Goal: Task Accomplishment & Management: Manage account settings

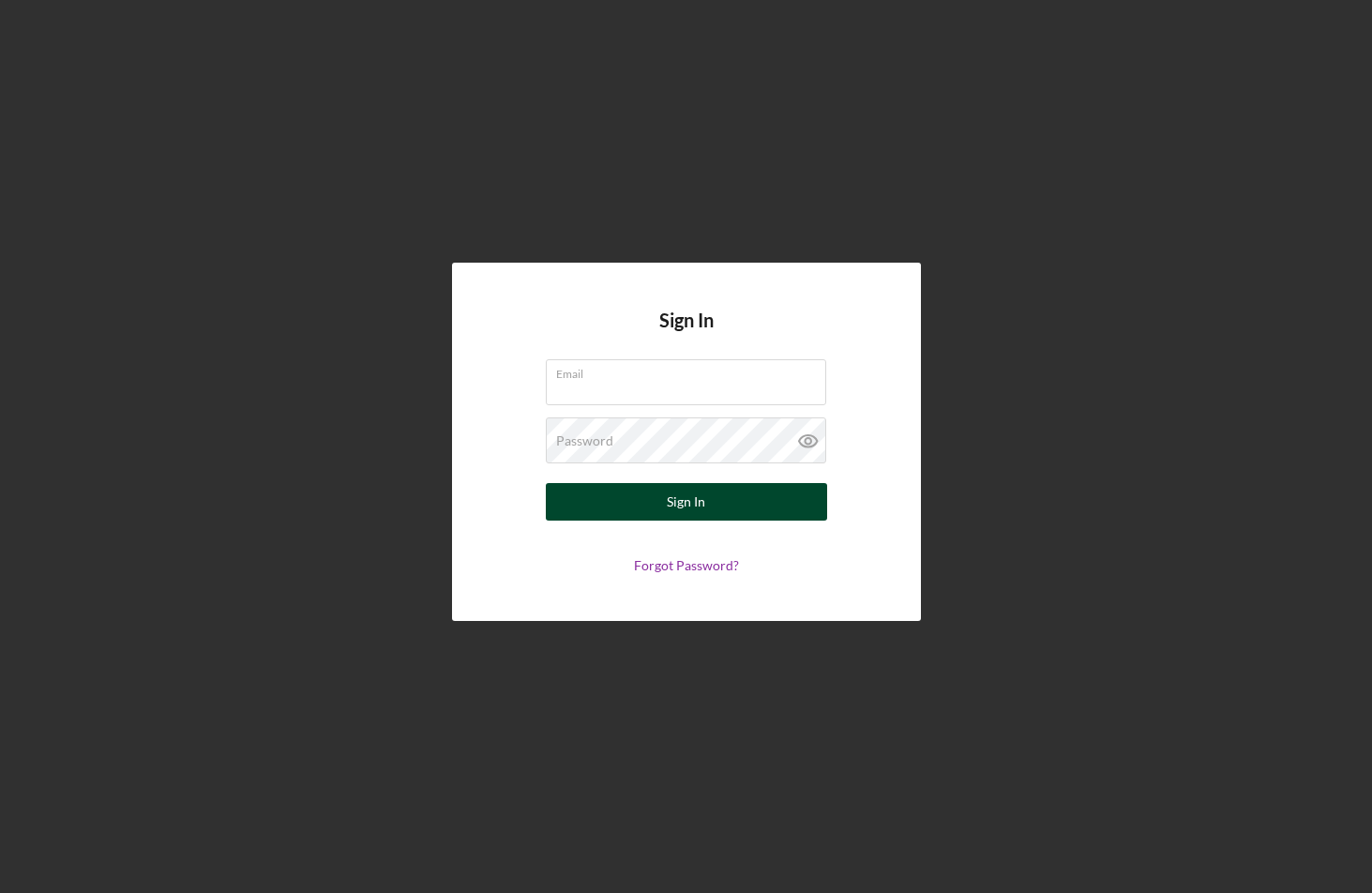
type input "[EMAIL_ADDRESS][DOMAIN_NAME]"
click at [634, 506] on button "Sign In" at bounding box center [686, 501] width 282 height 38
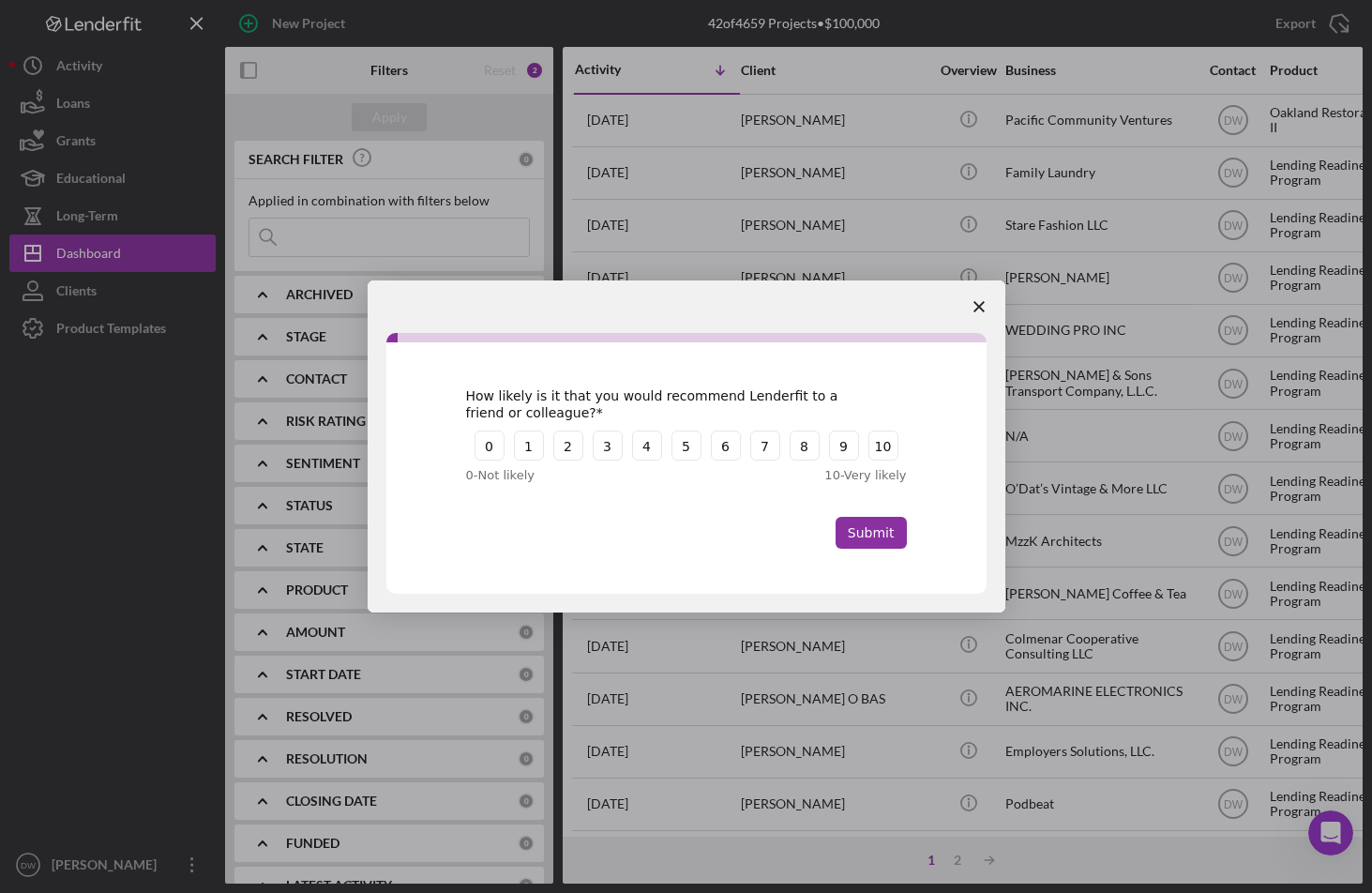
click at [975, 311] on polygon "Close survey" at bounding box center [980, 307] width 12 height 12
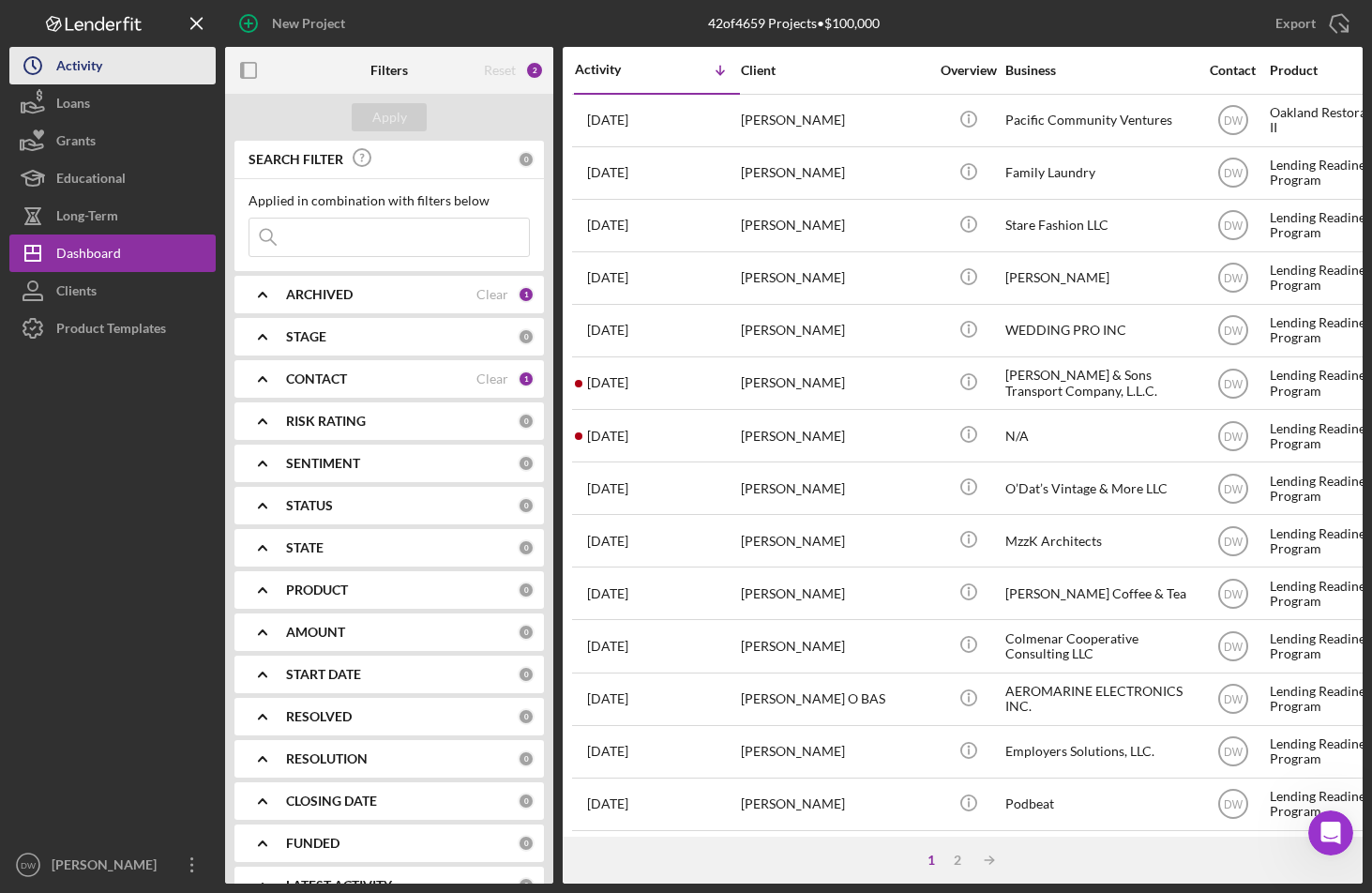
click at [78, 66] on div "Activity" at bounding box center [79, 68] width 46 height 42
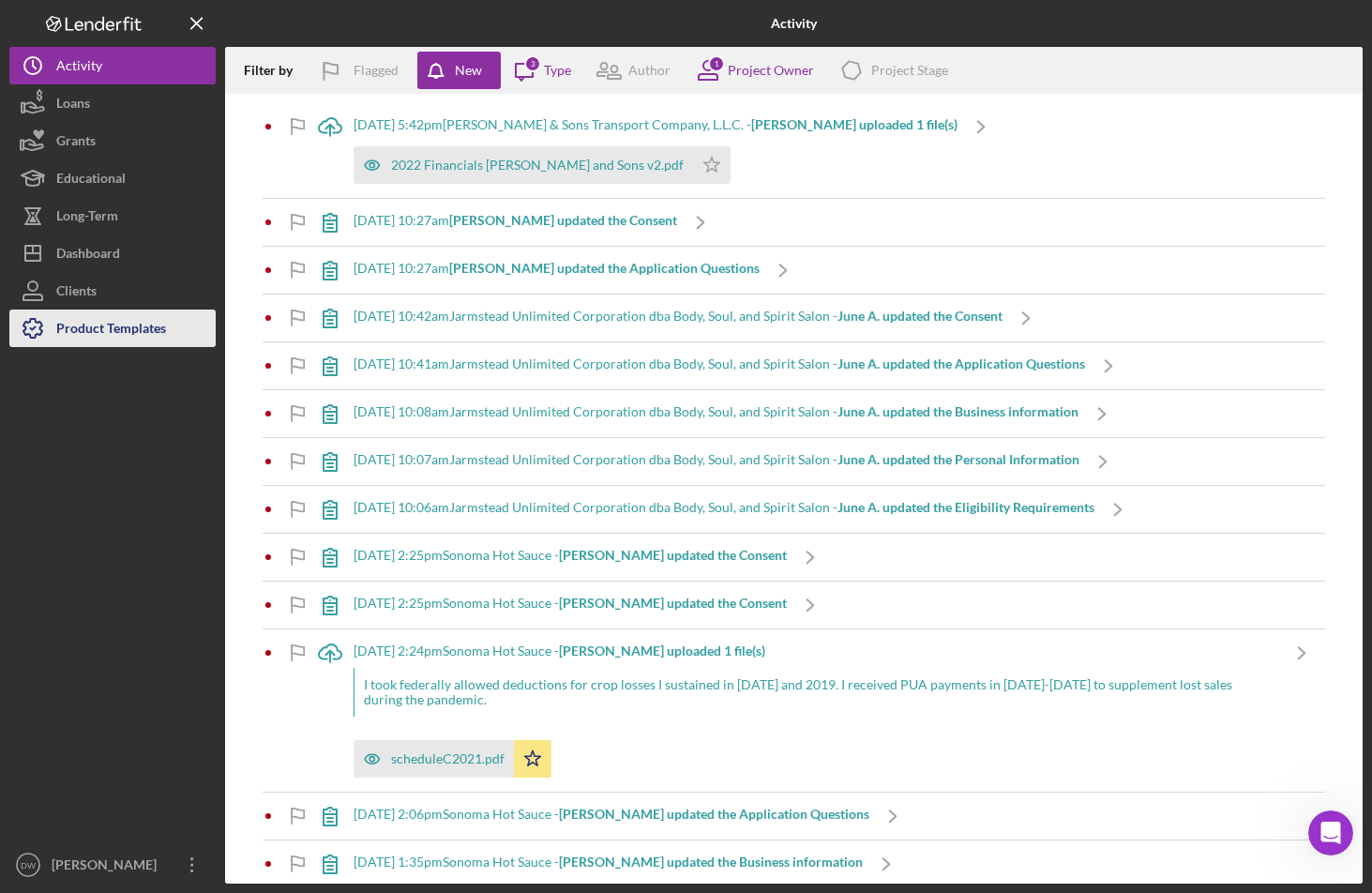
click at [116, 319] on div "Product Templates" at bounding box center [111, 331] width 110 height 42
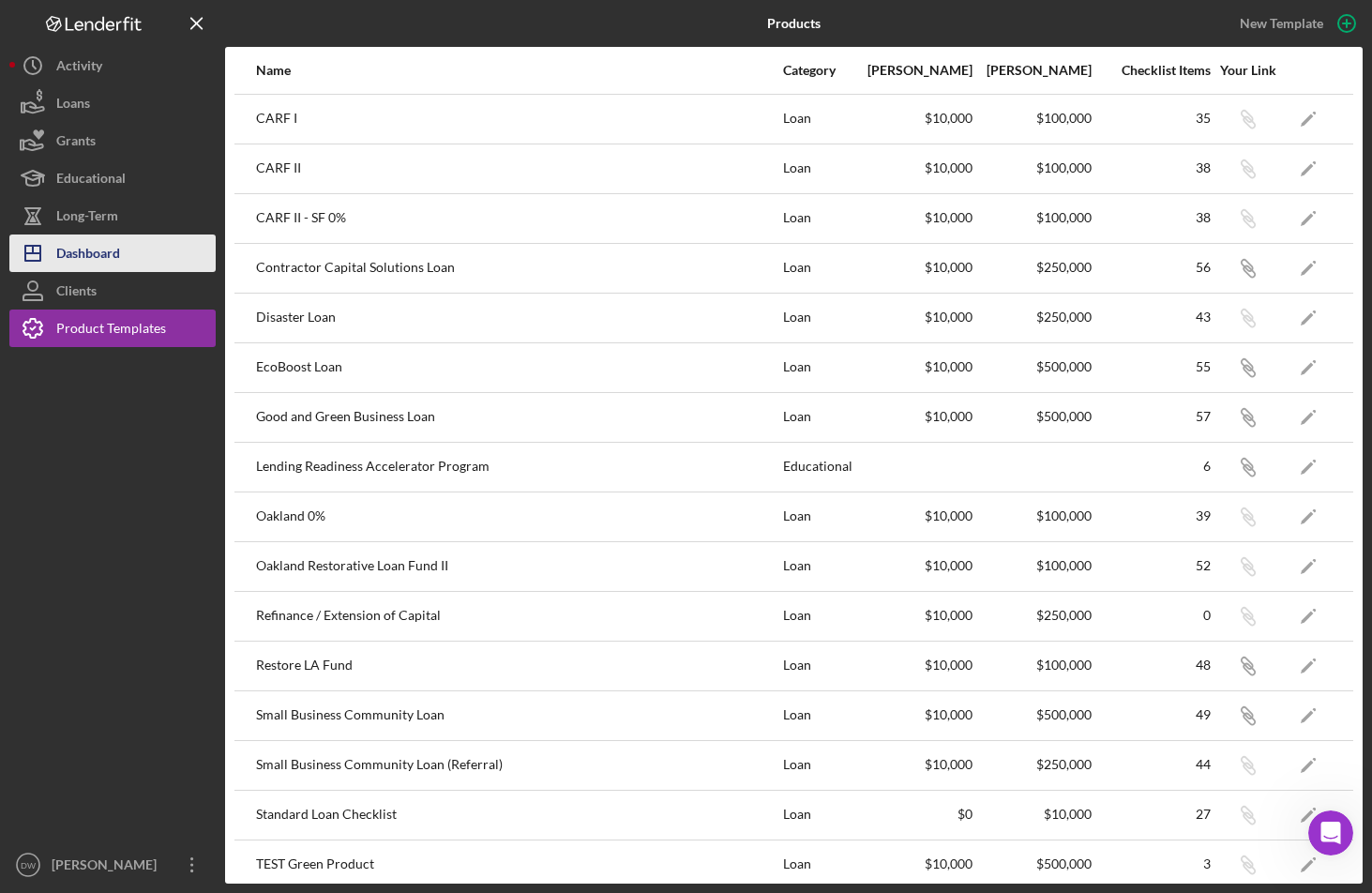
click at [117, 248] on div "Dashboard" at bounding box center [88, 256] width 64 height 42
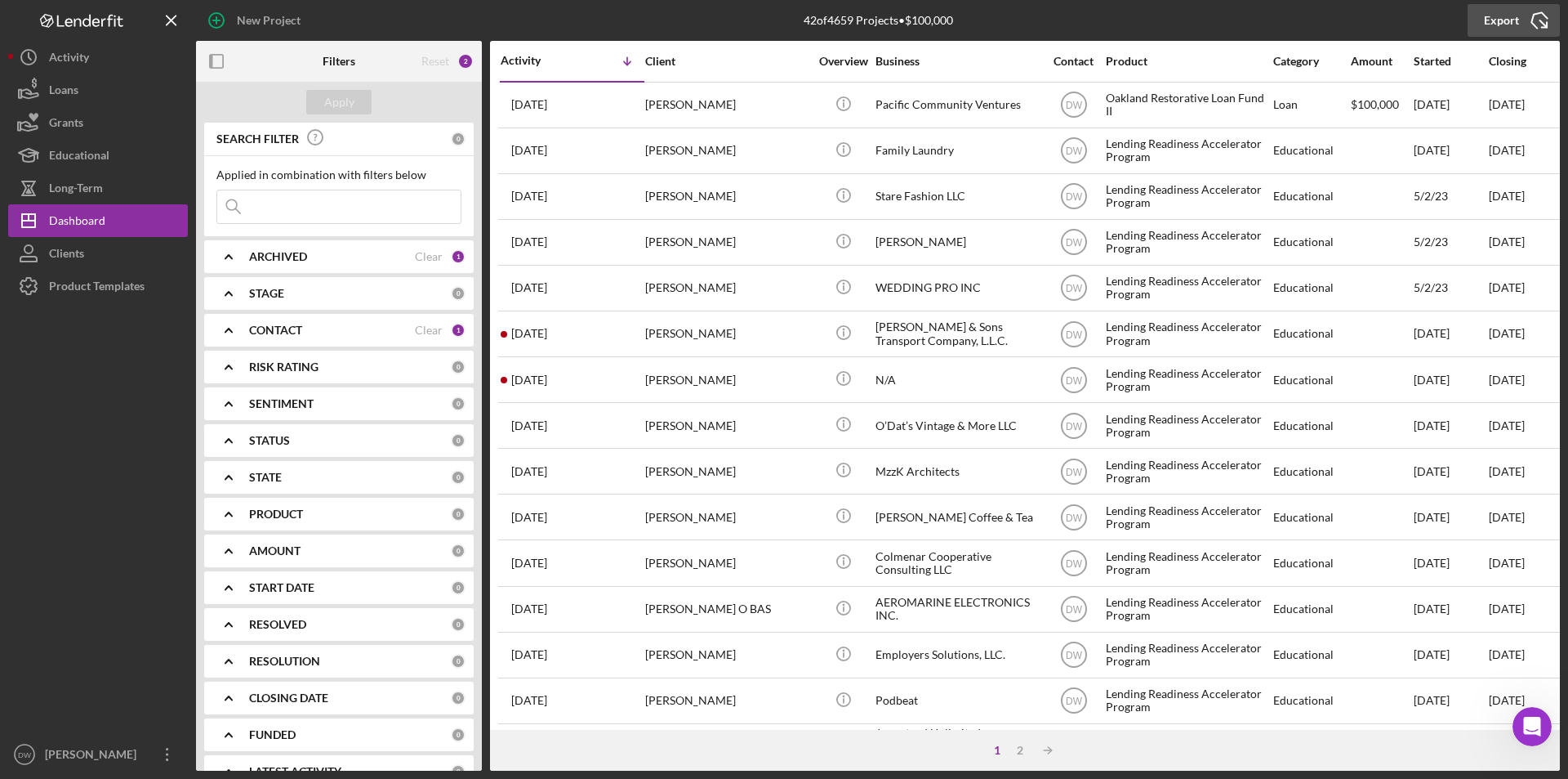
click at [1194, 29] on div "Export" at bounding box center [1502, 20] width 35 height 33
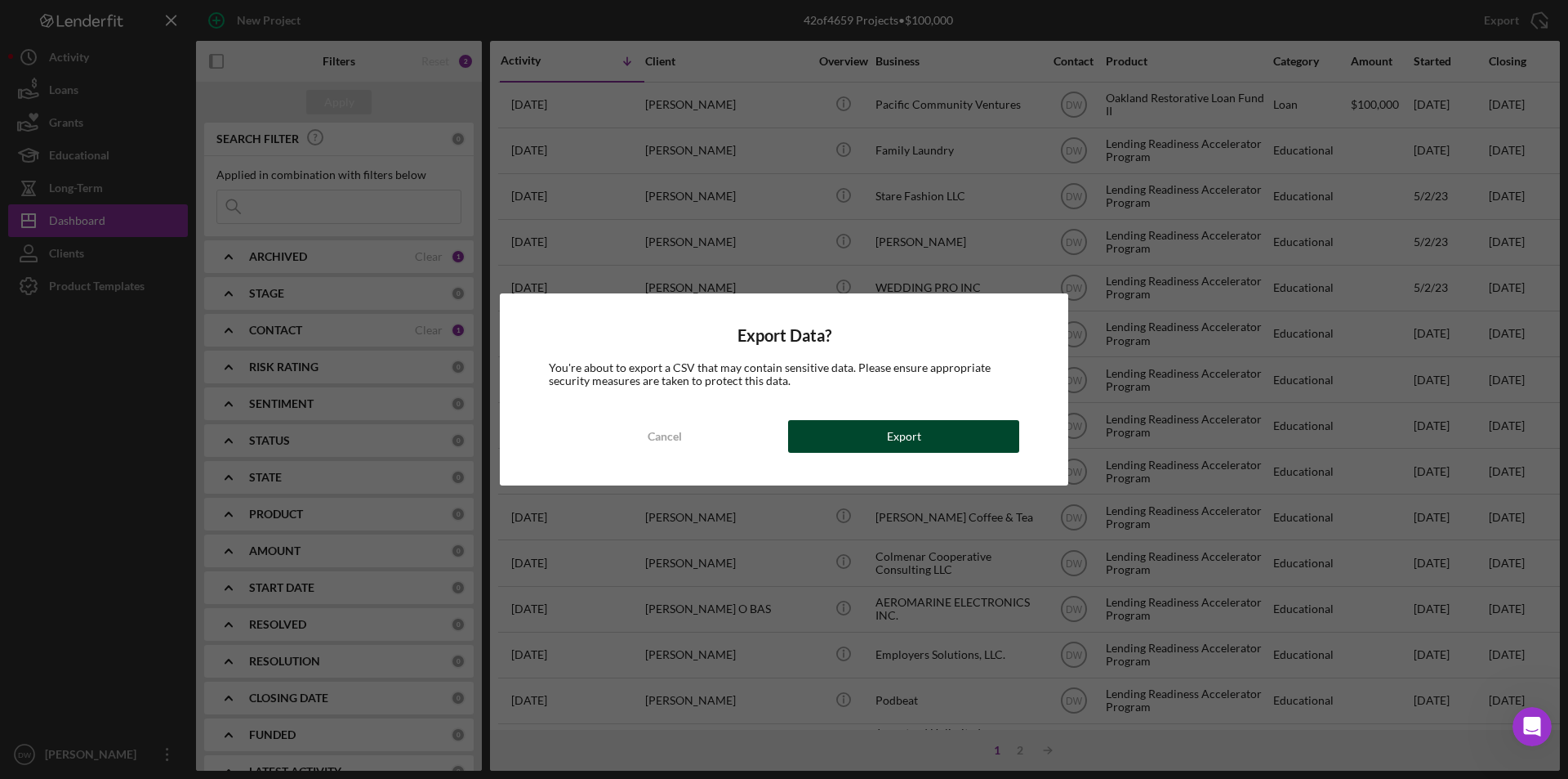
click at [867, 431] on button "Export" at bounding box center [904, 436] width 231 height 33
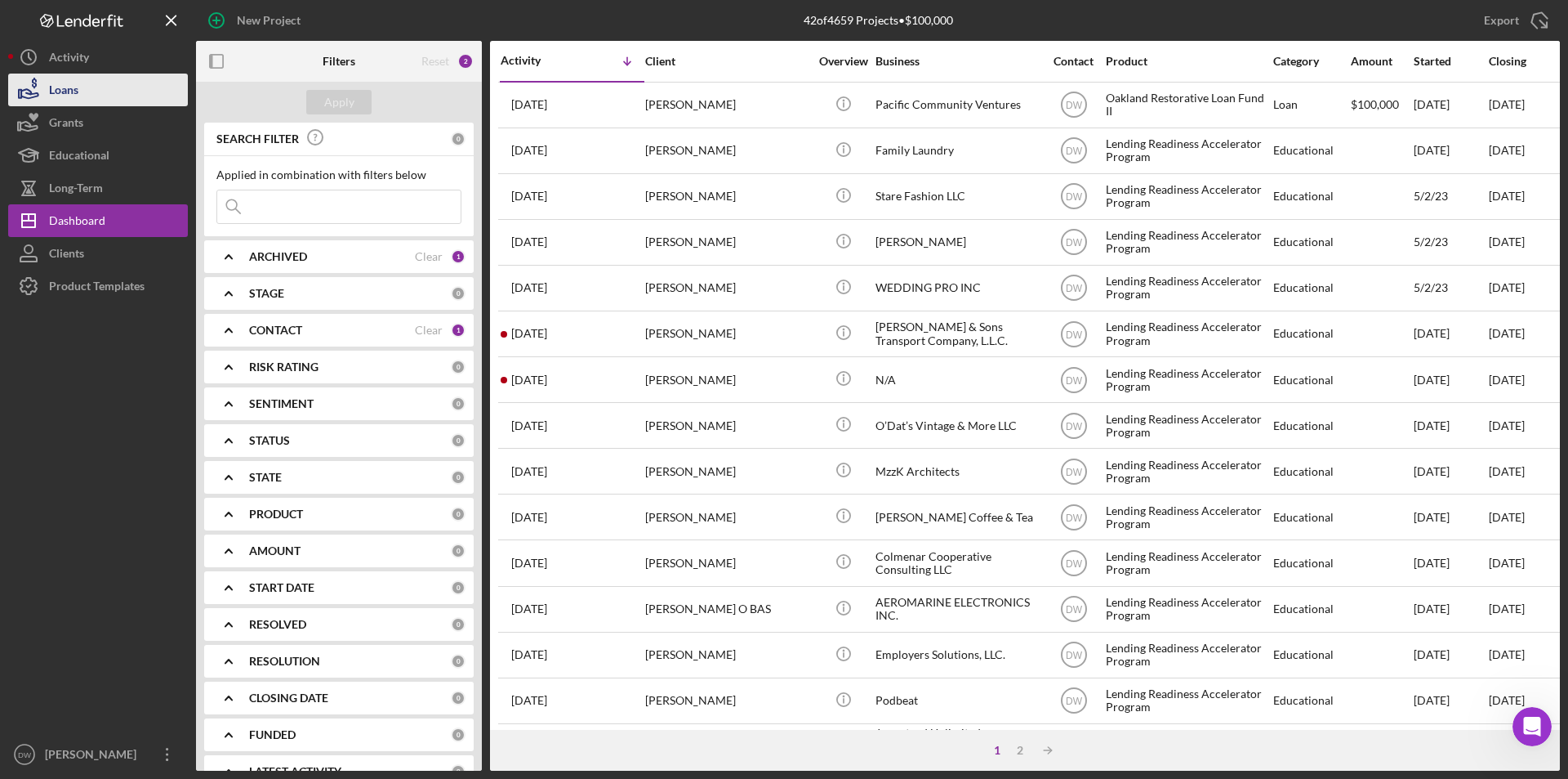
click at [82, 87] on button "Loans" at bounding box center [98, 90] width 180 height 33
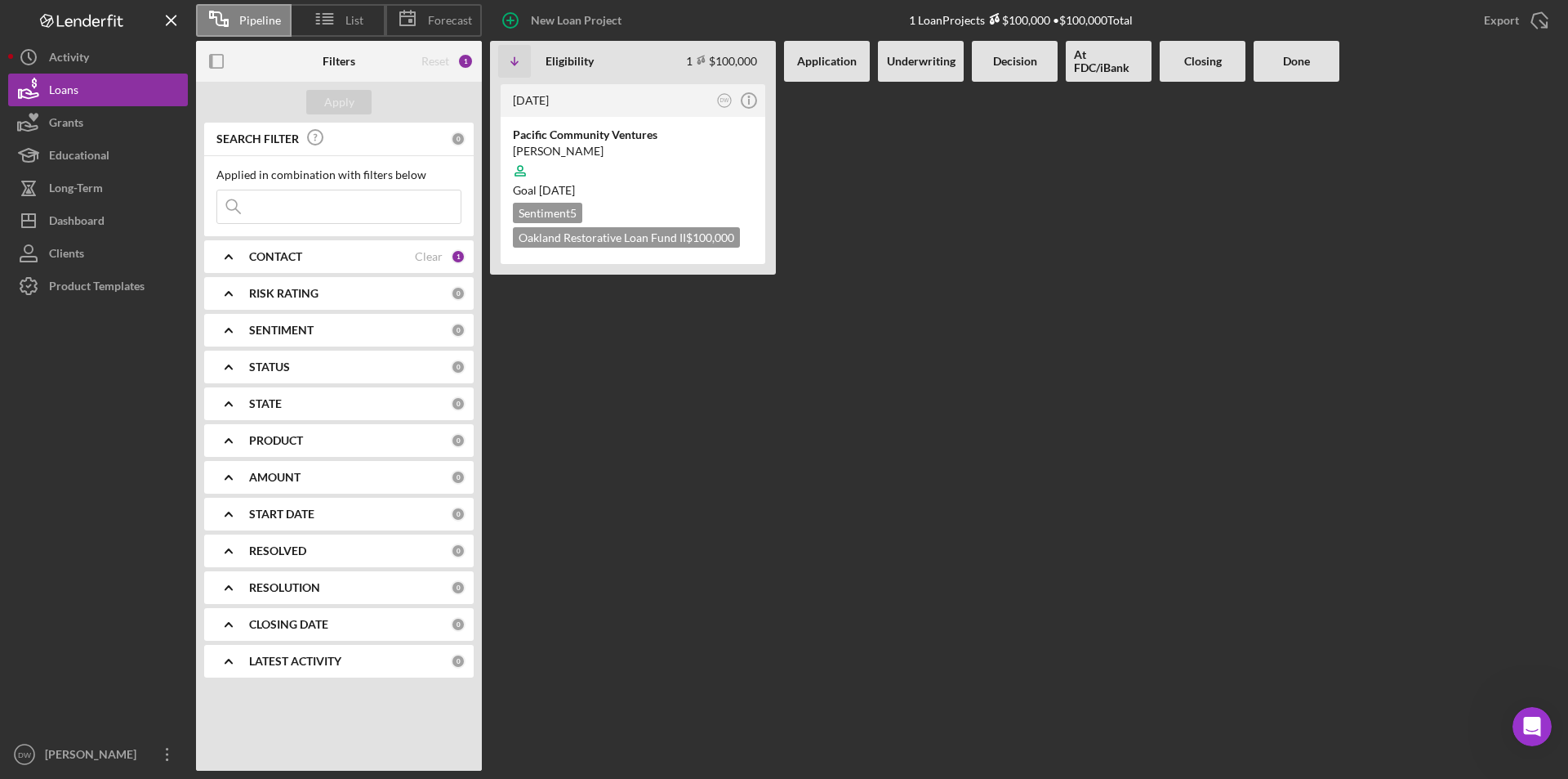
click at [1007, 39] on div "1 Loan Projects $100,000 • $100,000 Total" at bounding box center [1021, 20] width 223 height 41
click at [1020, 71] on div "Decision" at bounding box center [1015, 61] width 86 height 41
click at [1017, 63] on b "Decision" at bounding box center [1015, 61] width 45 height 13
click at [1000, 194] on div at bounding box center [1015, 426] width 86 height 689
click at [86, 63] on div "Activity" at bounding box center [69, 60] width 40 height 37
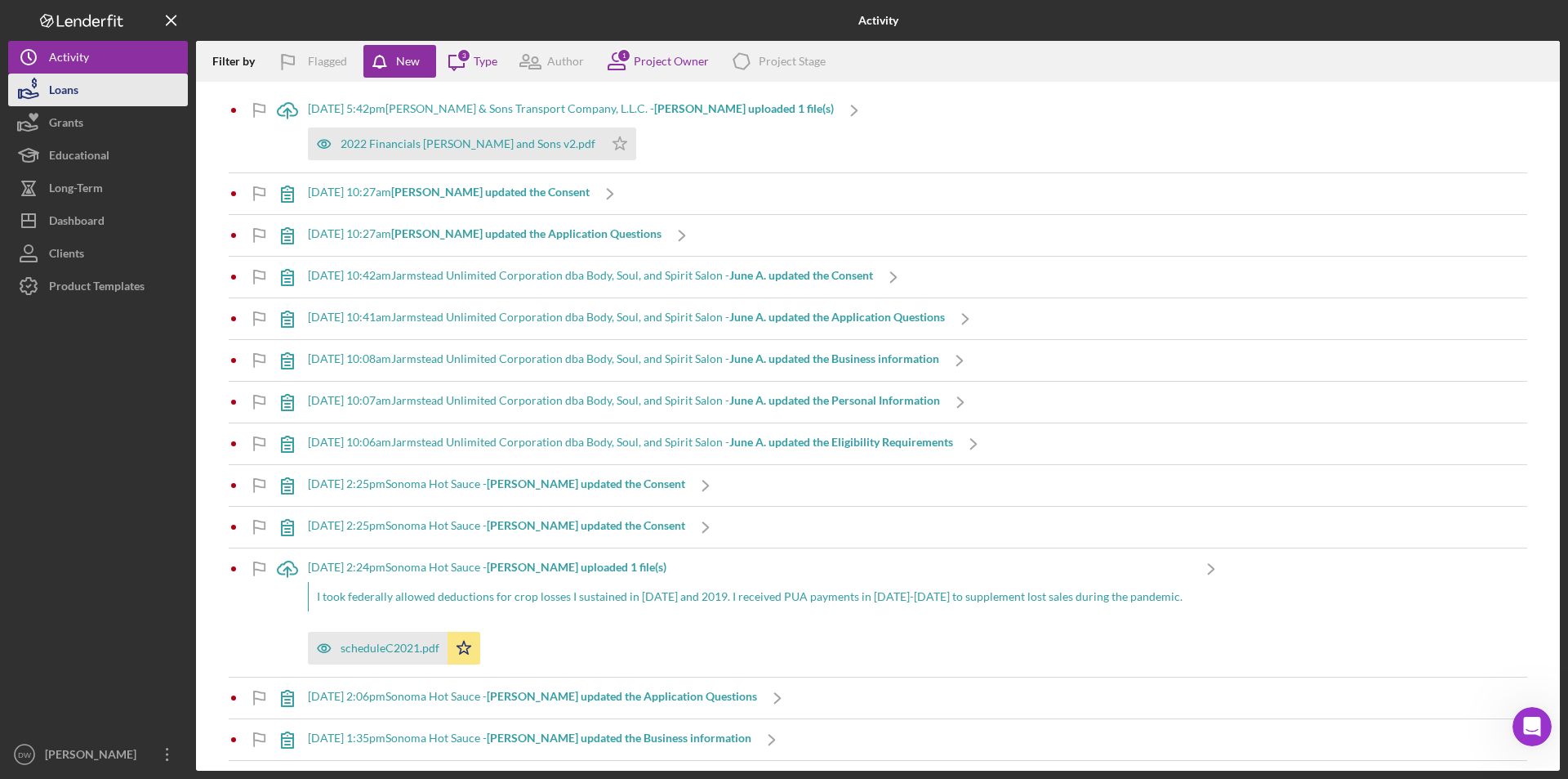
click at [68, 87] on div "Loans" at bounding box center [63, 92] width 29 height 37
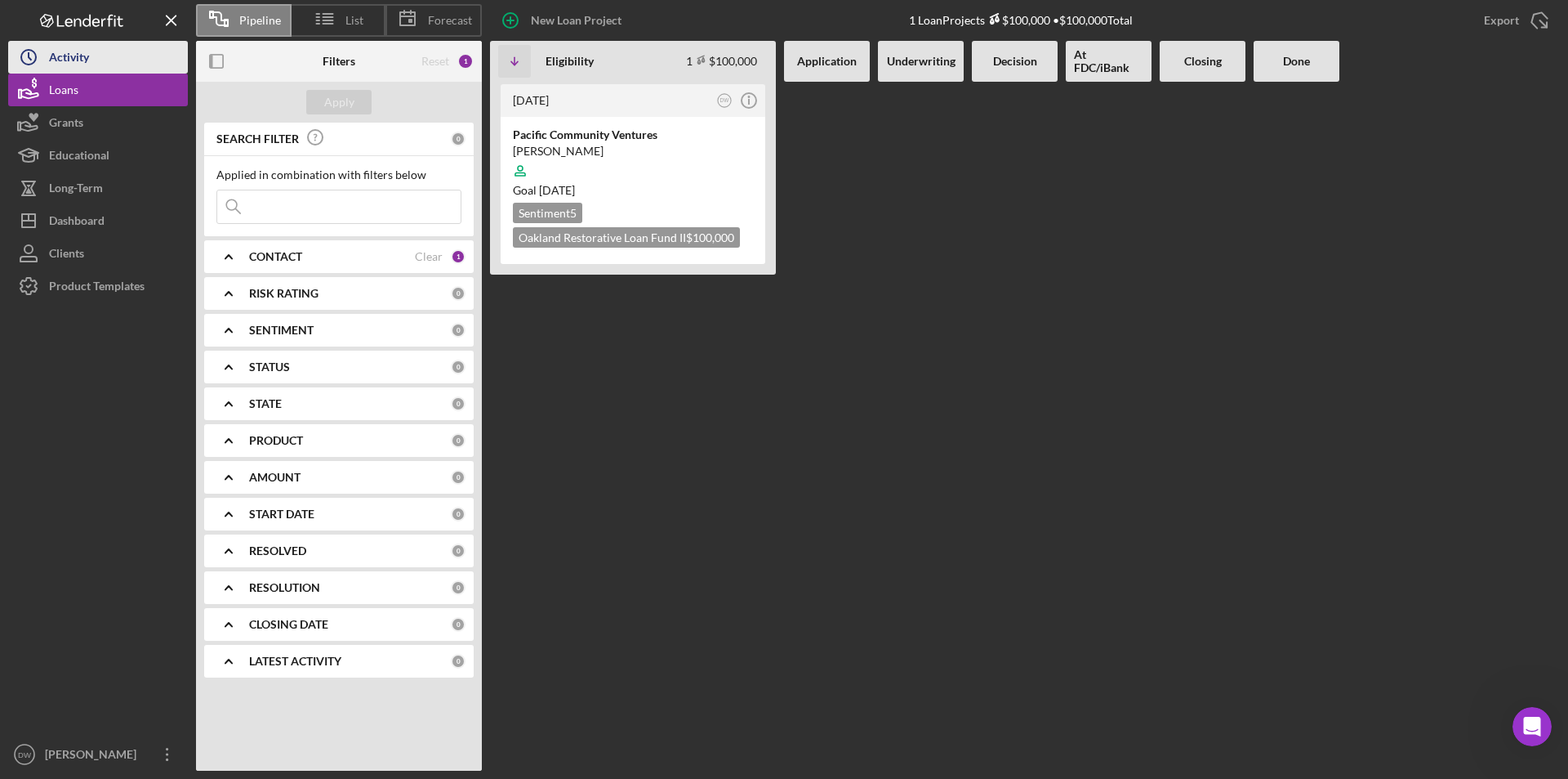
click at [75, 66] on div "Activity" at bounding box center [69, 60] width 40 height 37
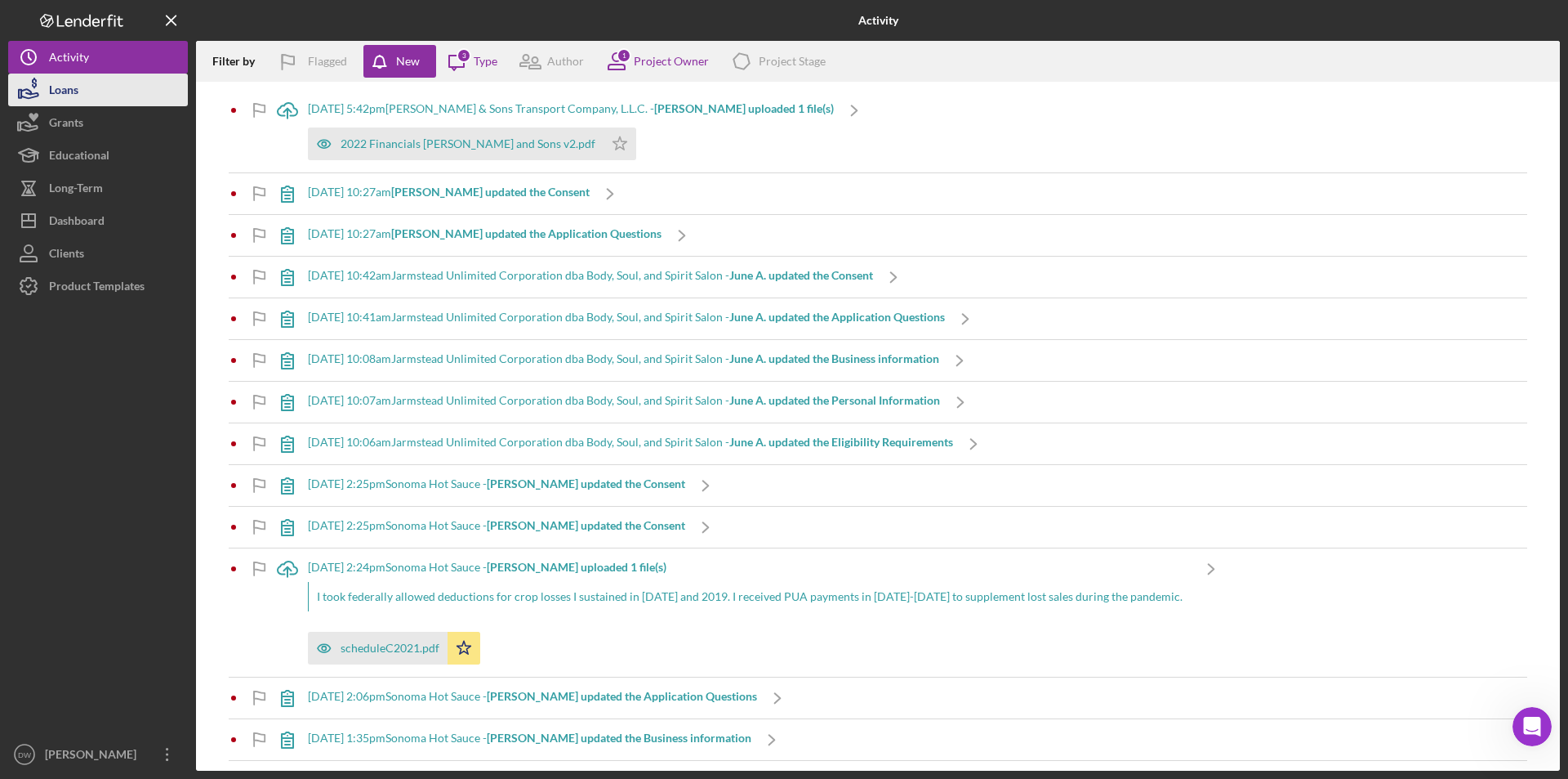
click at [75, 82] on div "Loans" at bounding box center [63, 92] width 29 height 37
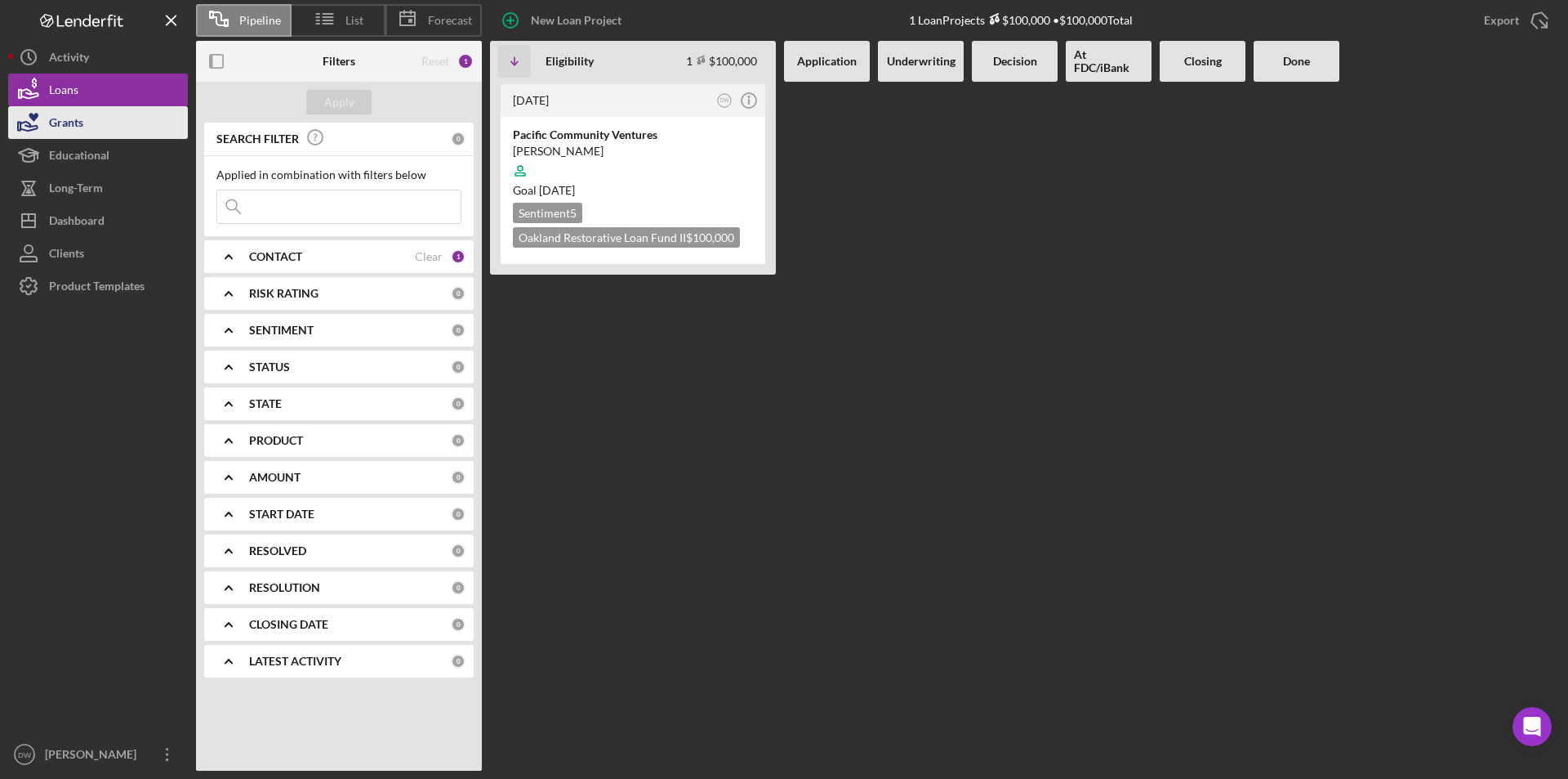
click at [64, 129] on div "Grants" at bounding box center [66, 124] width 34 height 37
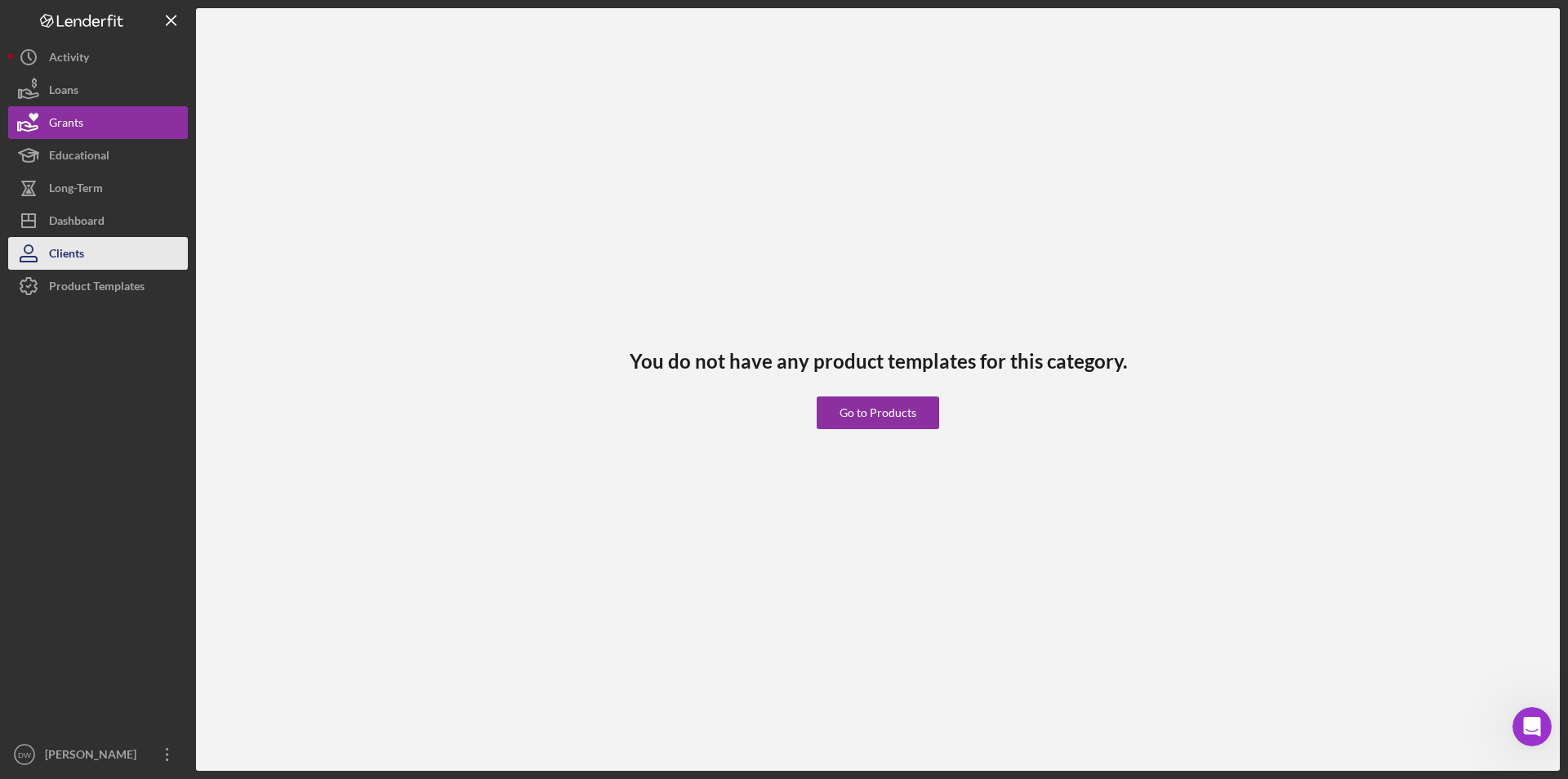
click at [69, 254] on div "Clients" at bounding box center [66, 255] width 35 height 37
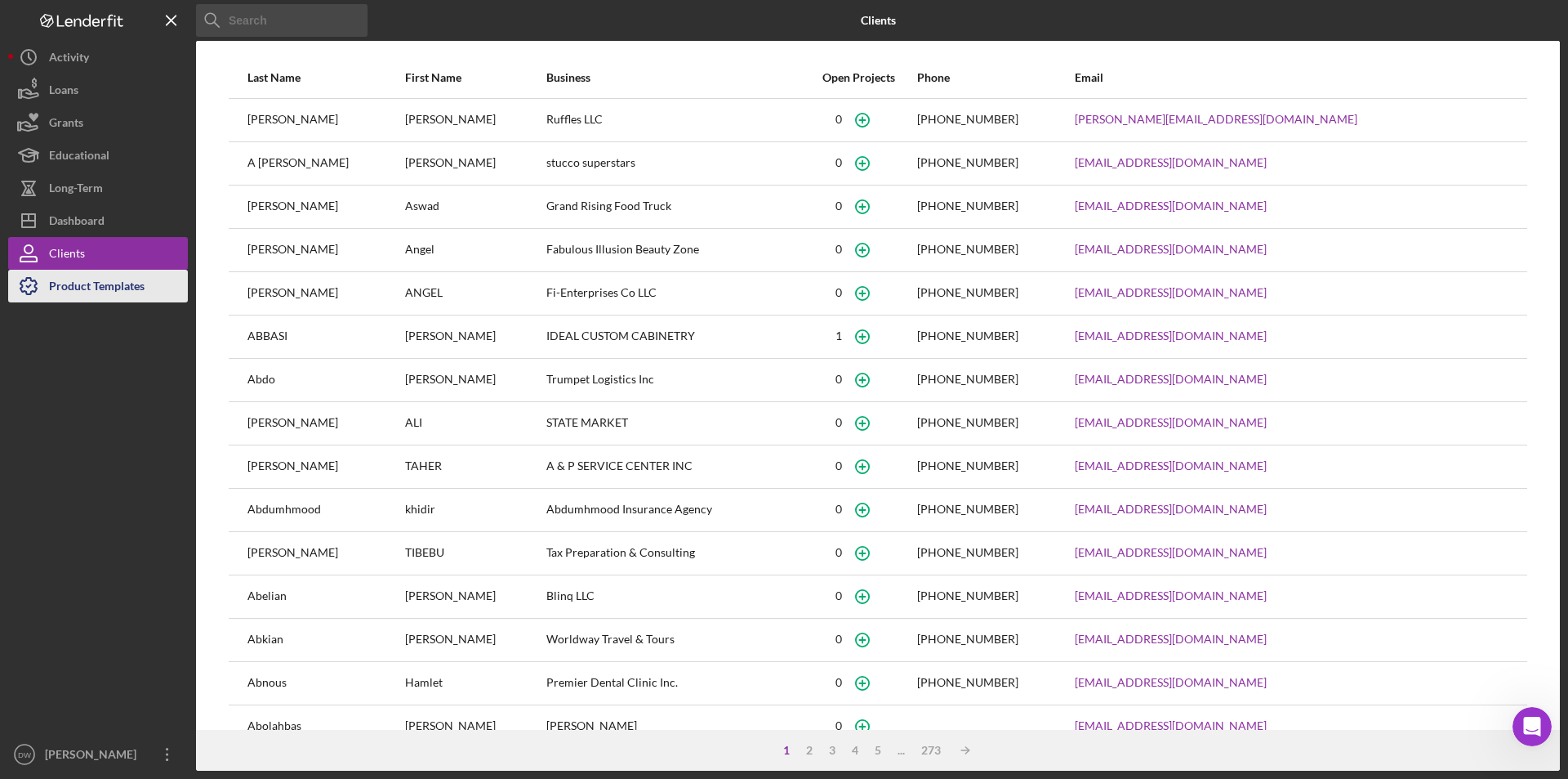
click at [75, 282] on div "Product Templates" at bounding box center [97, 288] width 96 height 37
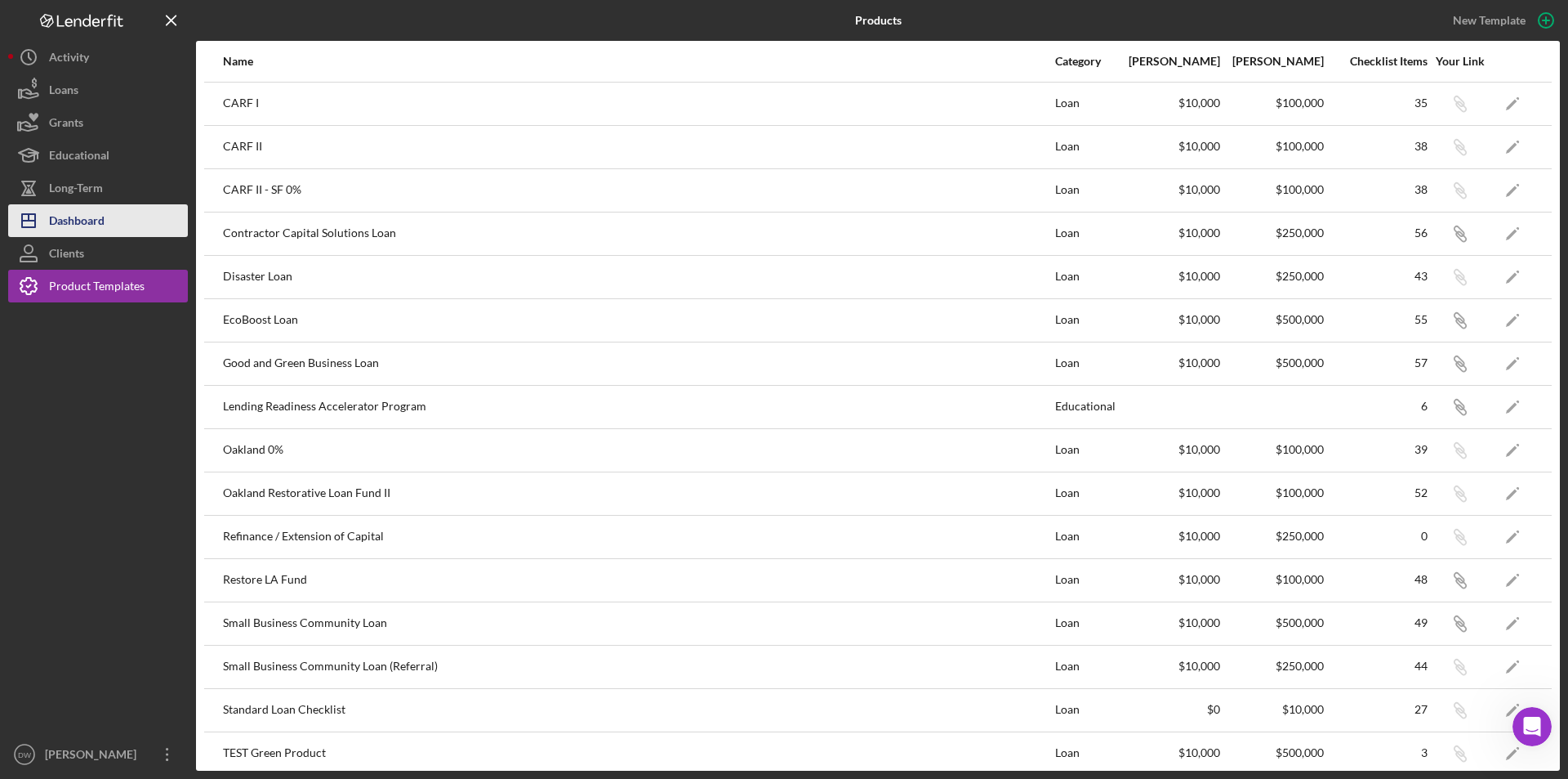
click at [72, 224] on div "Dashboard" at bounding box center [76, 223] width 55 height 37
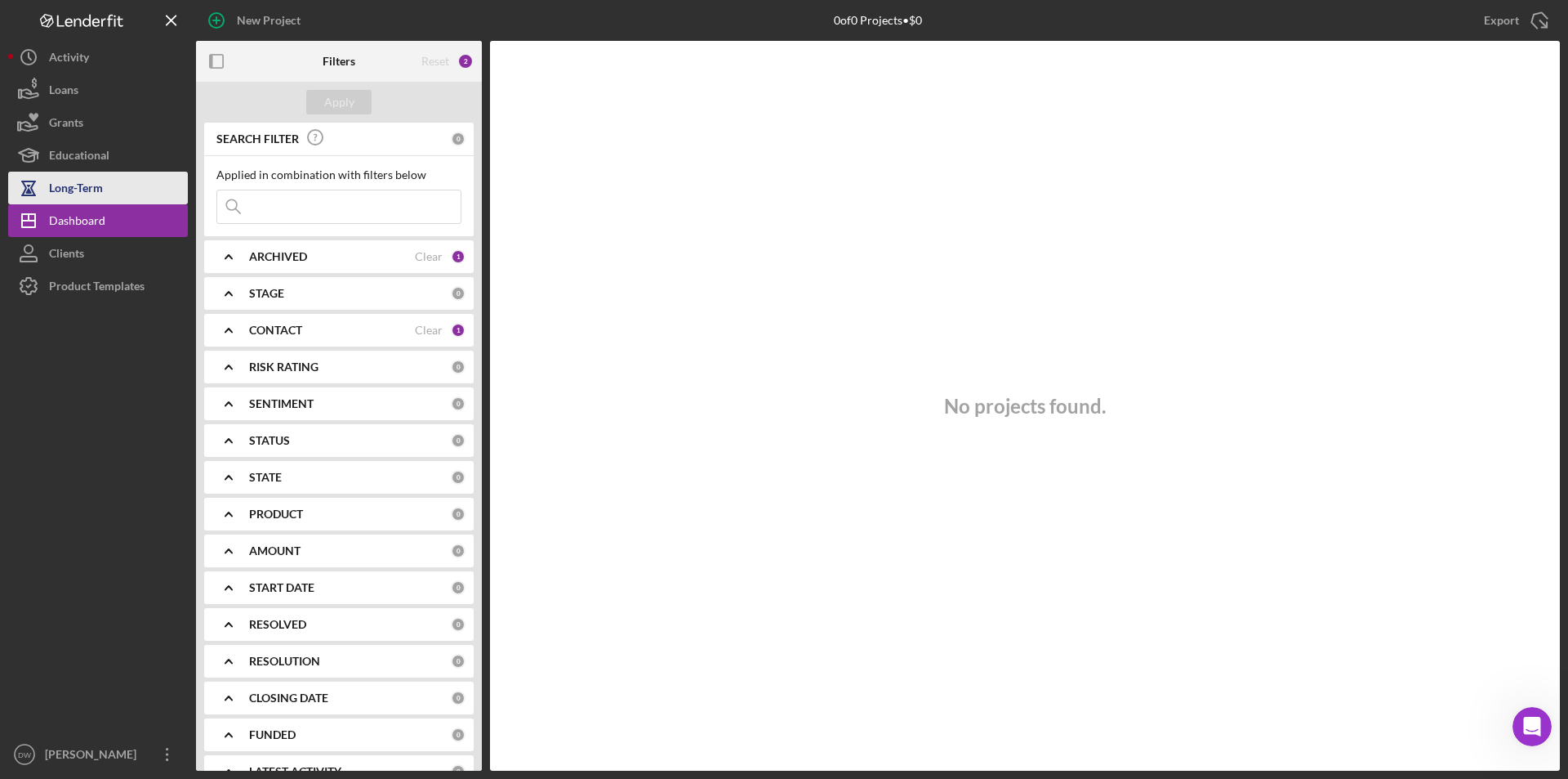
click at [72, 180] on div "New Project 0 of 0 Projects • $0 Export Icon/Export Filters Reset 2 Apply SEARC…" at bounding box center [784, 385] width 1552 height 771
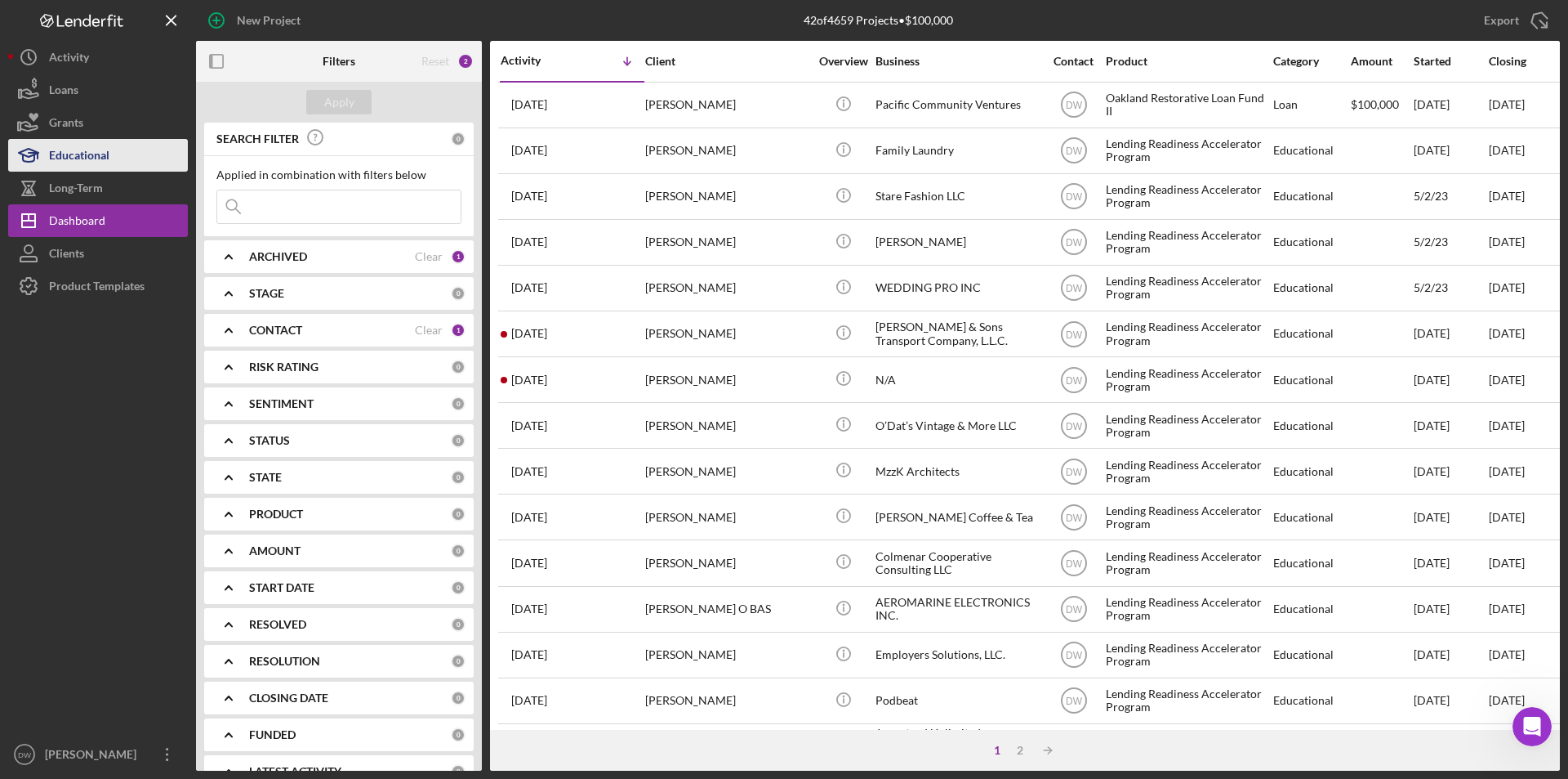
click at [76, 152] on div "Educational" at bounding box center [79, 157] width 60 height 37
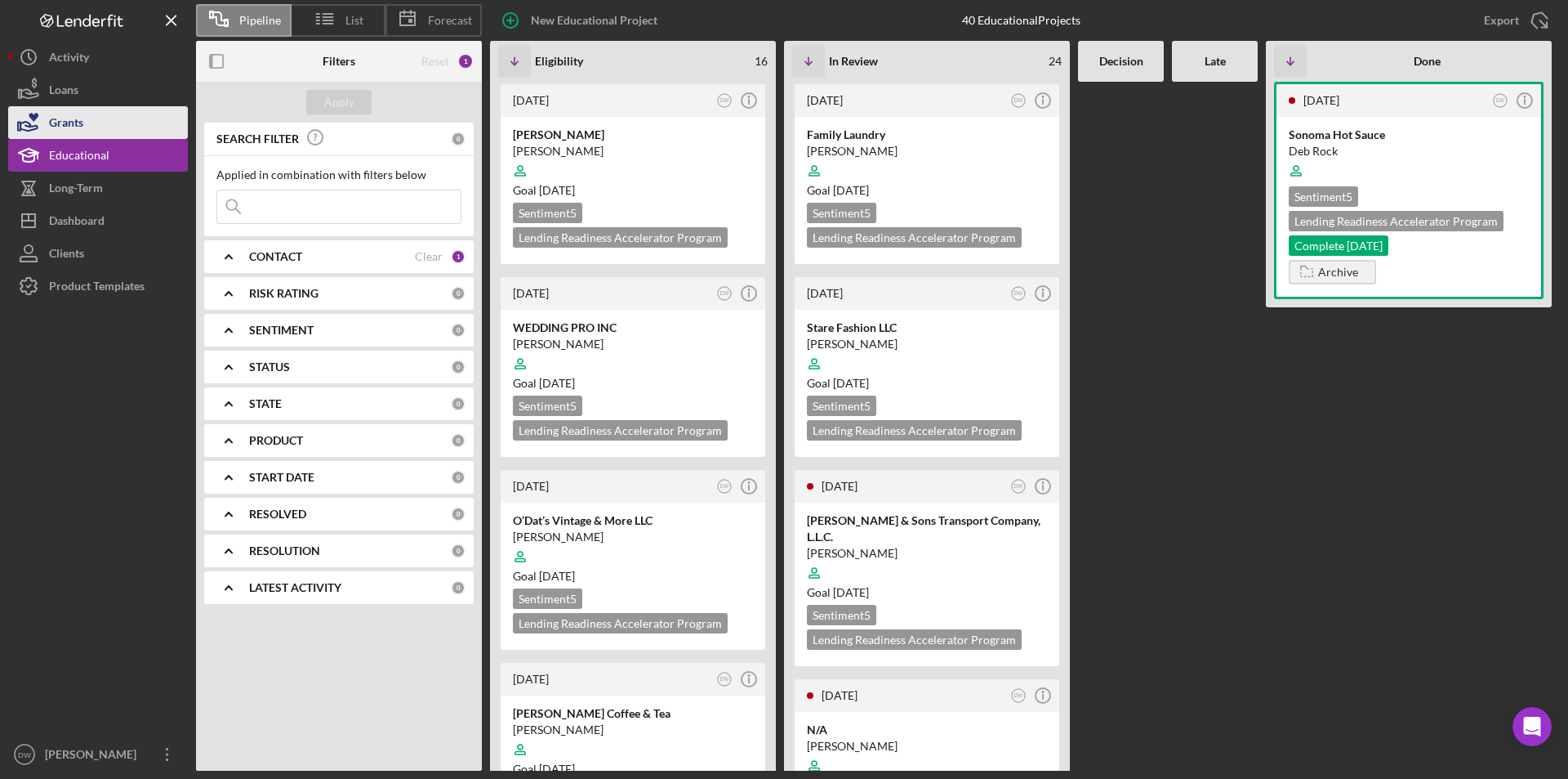
click at [69, 119] on div "Grants" at bounding box center [66, 124] width 34 height 37
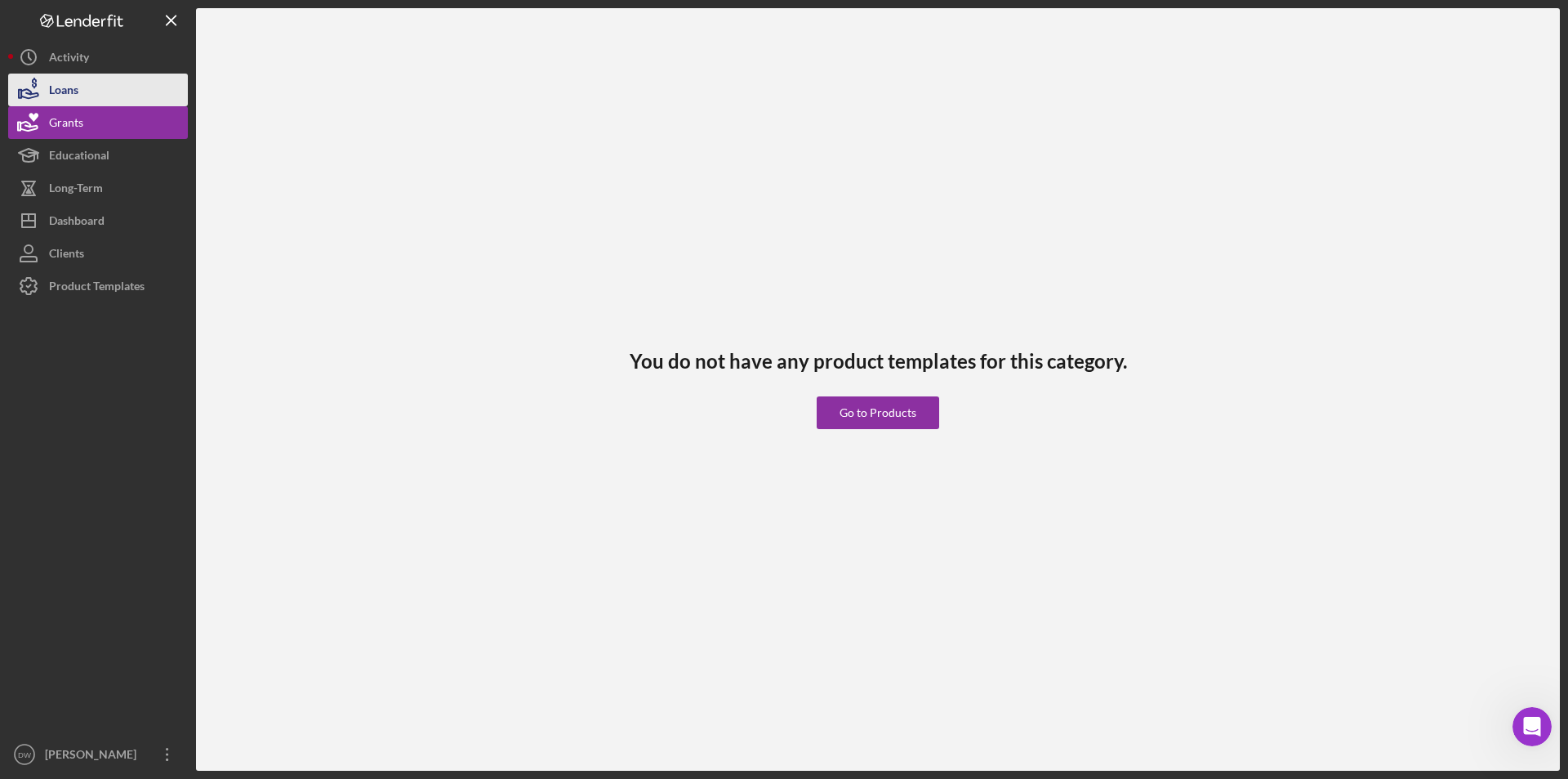
click at [66, 96] on div "Loans" at bounding box center [63, 92] width 29 height 37
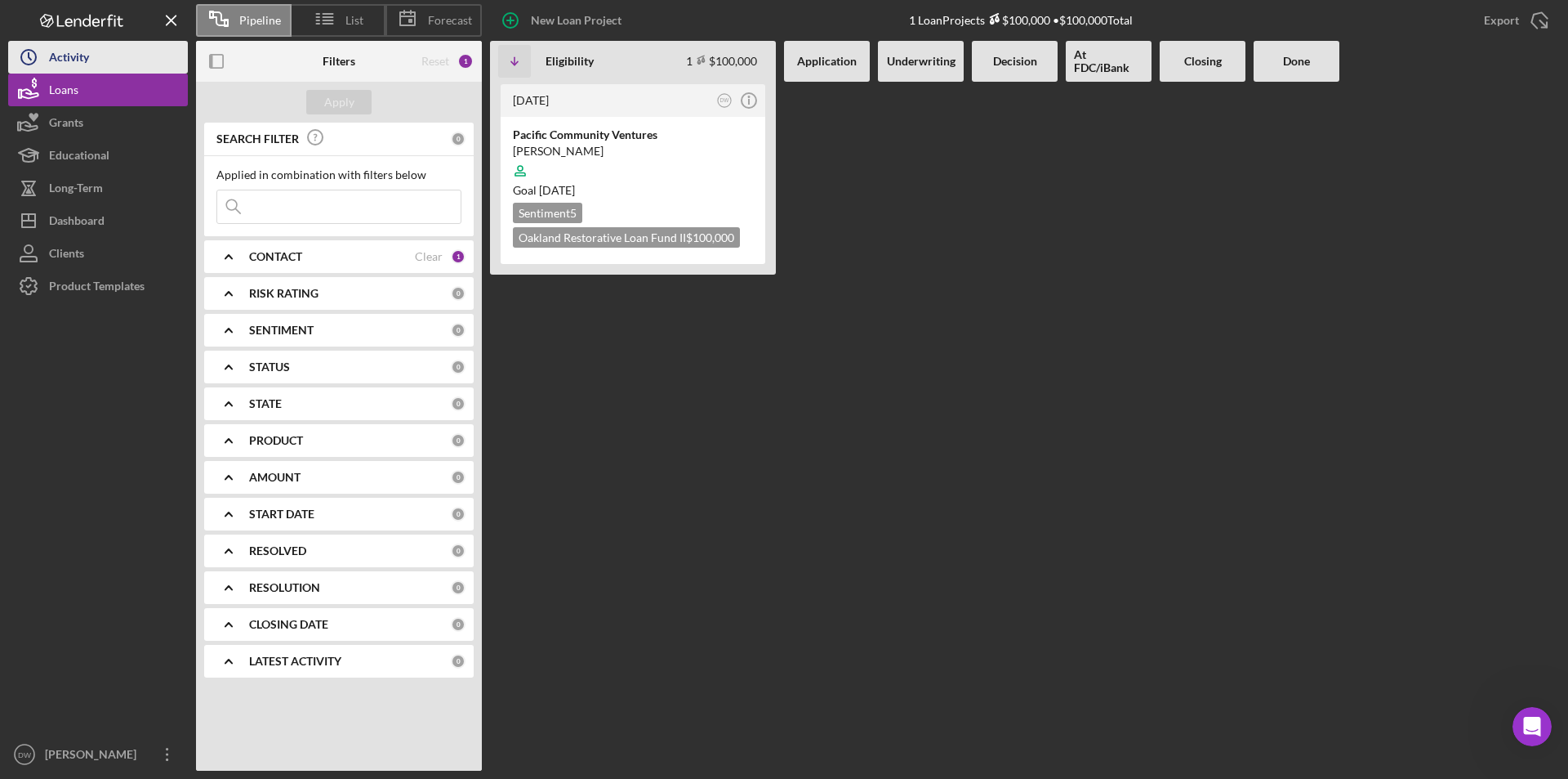
click at [95, 61] on button "Icon/History Activity" at bounding box center [98, 57] width 180 height 33
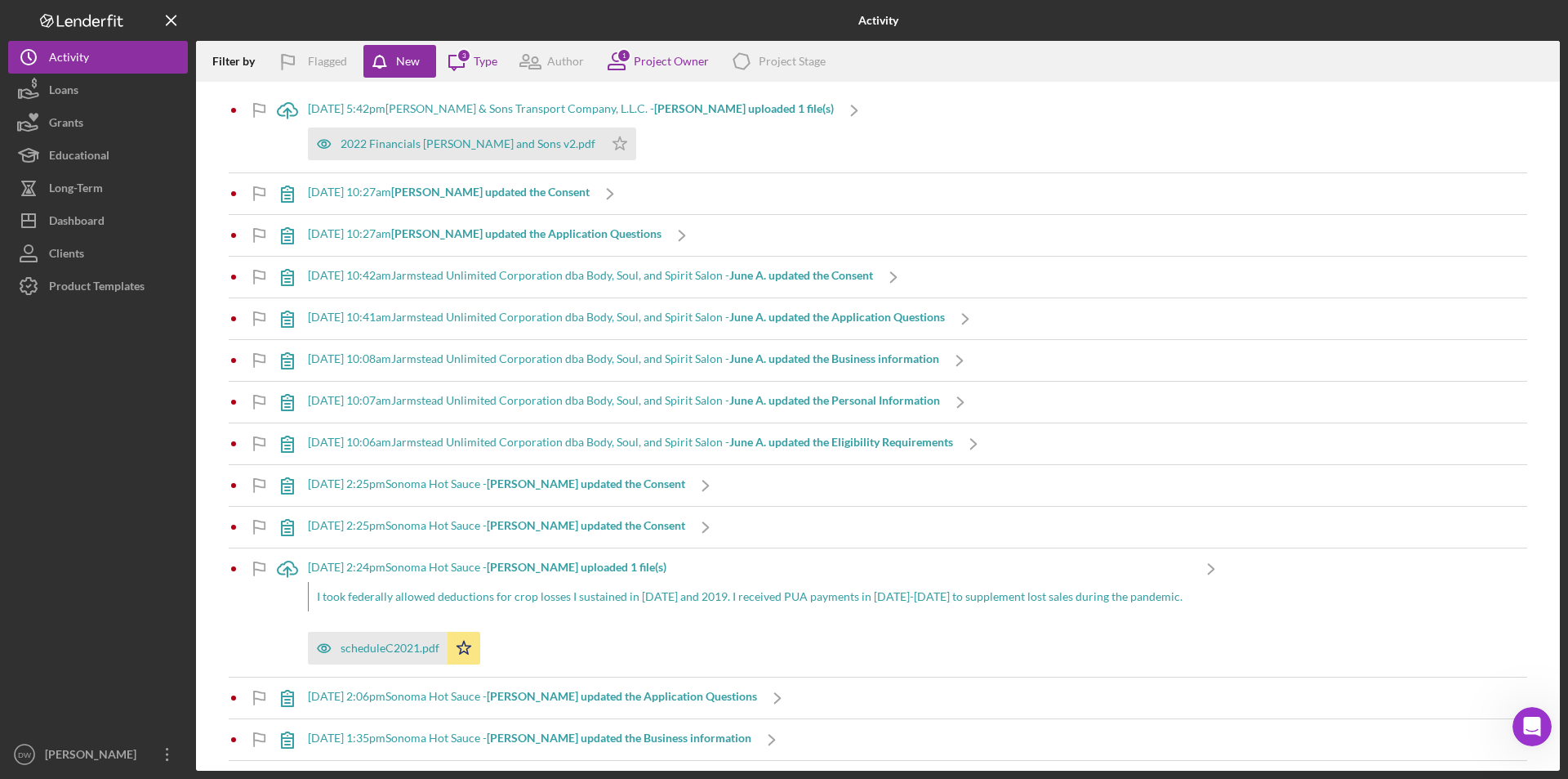
click at [1165, 64] on div "Filter by Flagged New Icon/Message 3 Type Author 1 Project Owner Icon/Product P…" at bounding box center [878, 61] width 1364 height 41
click at [80, 219] on div "Dashboard" at bounding box center [76, 223] width 55 height 37
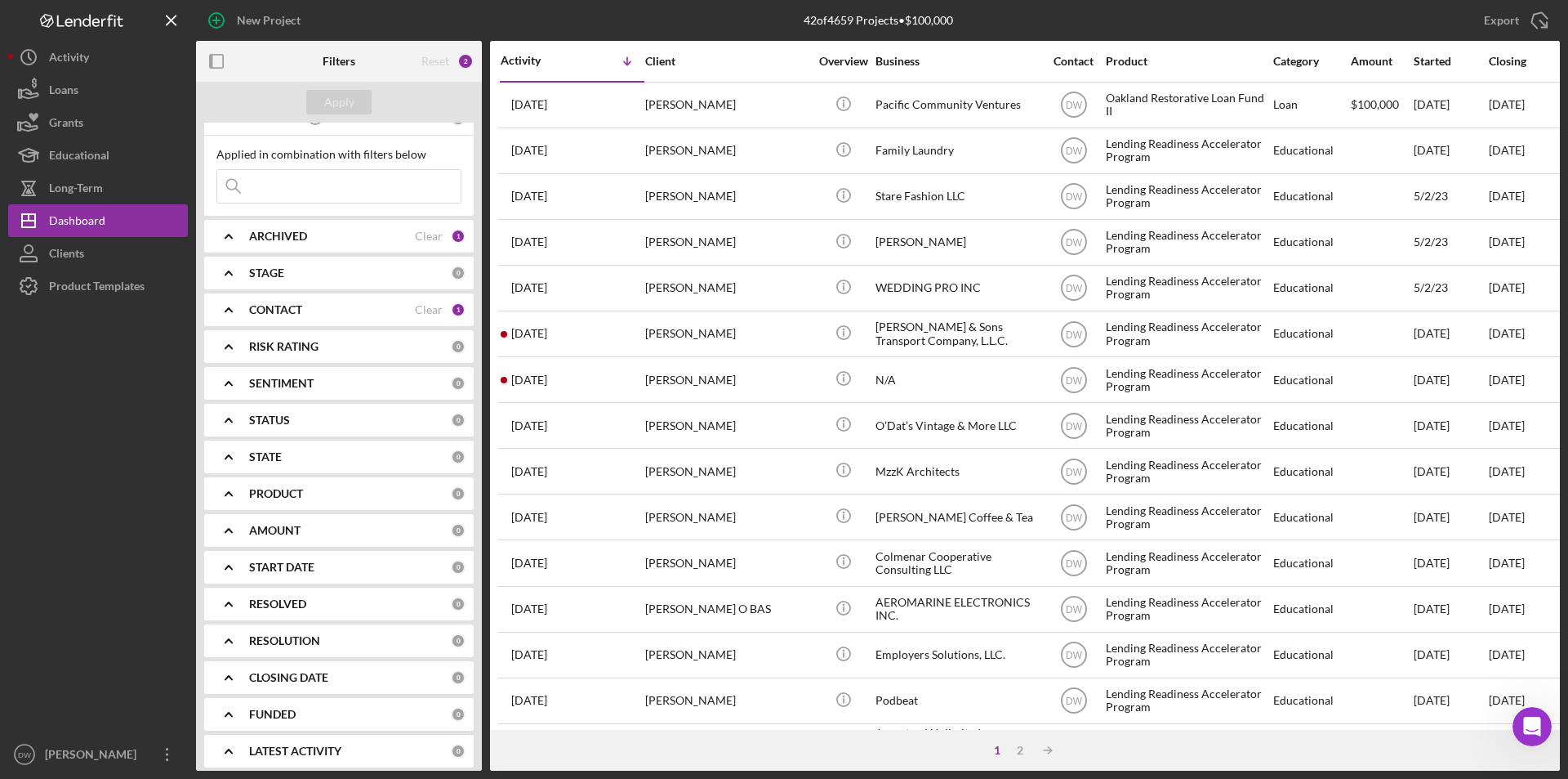
scroll to position [29, 0]
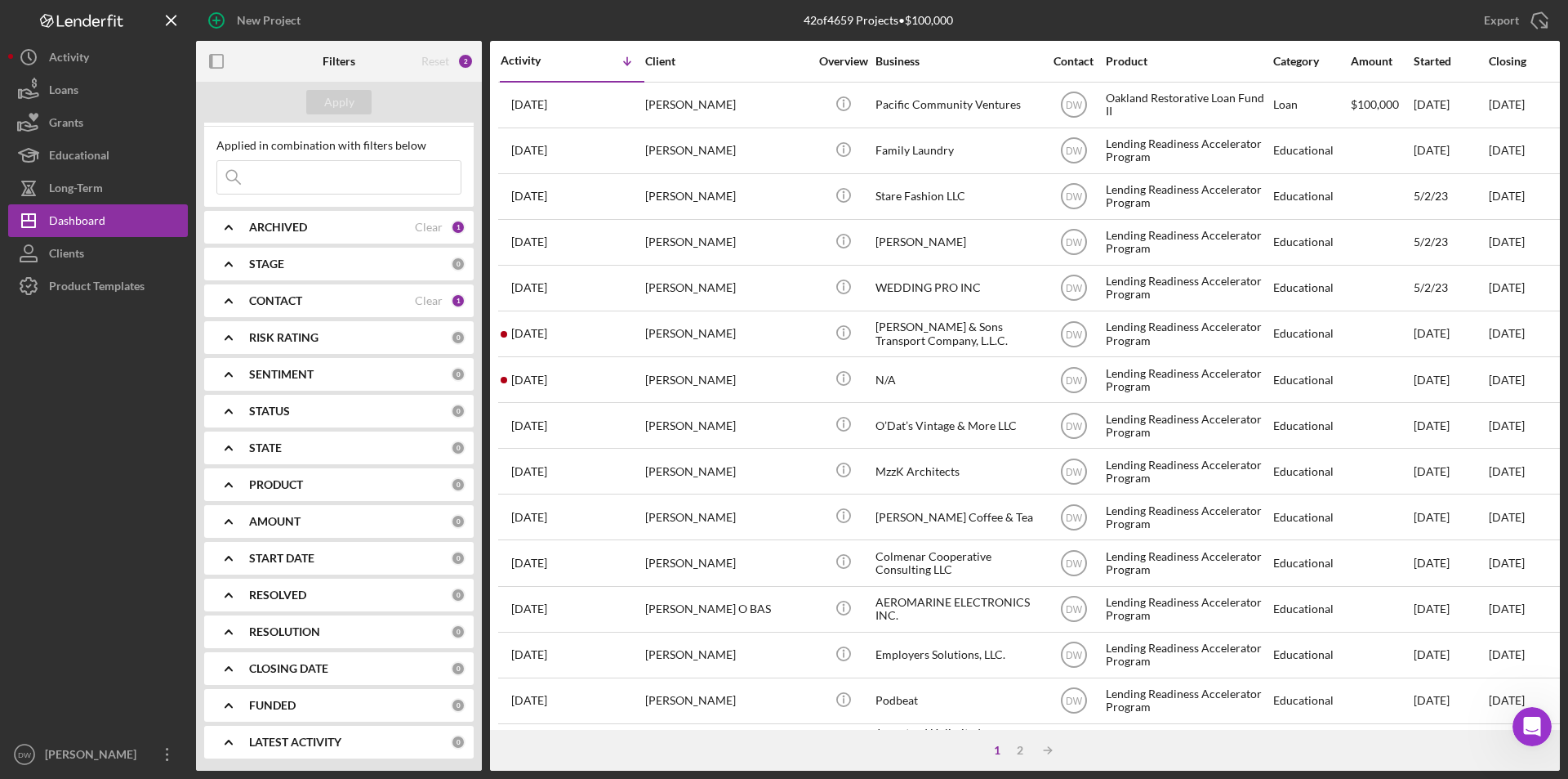
click at [228, 630] on polyline at bounding box center [228, 632] width 7 height 3
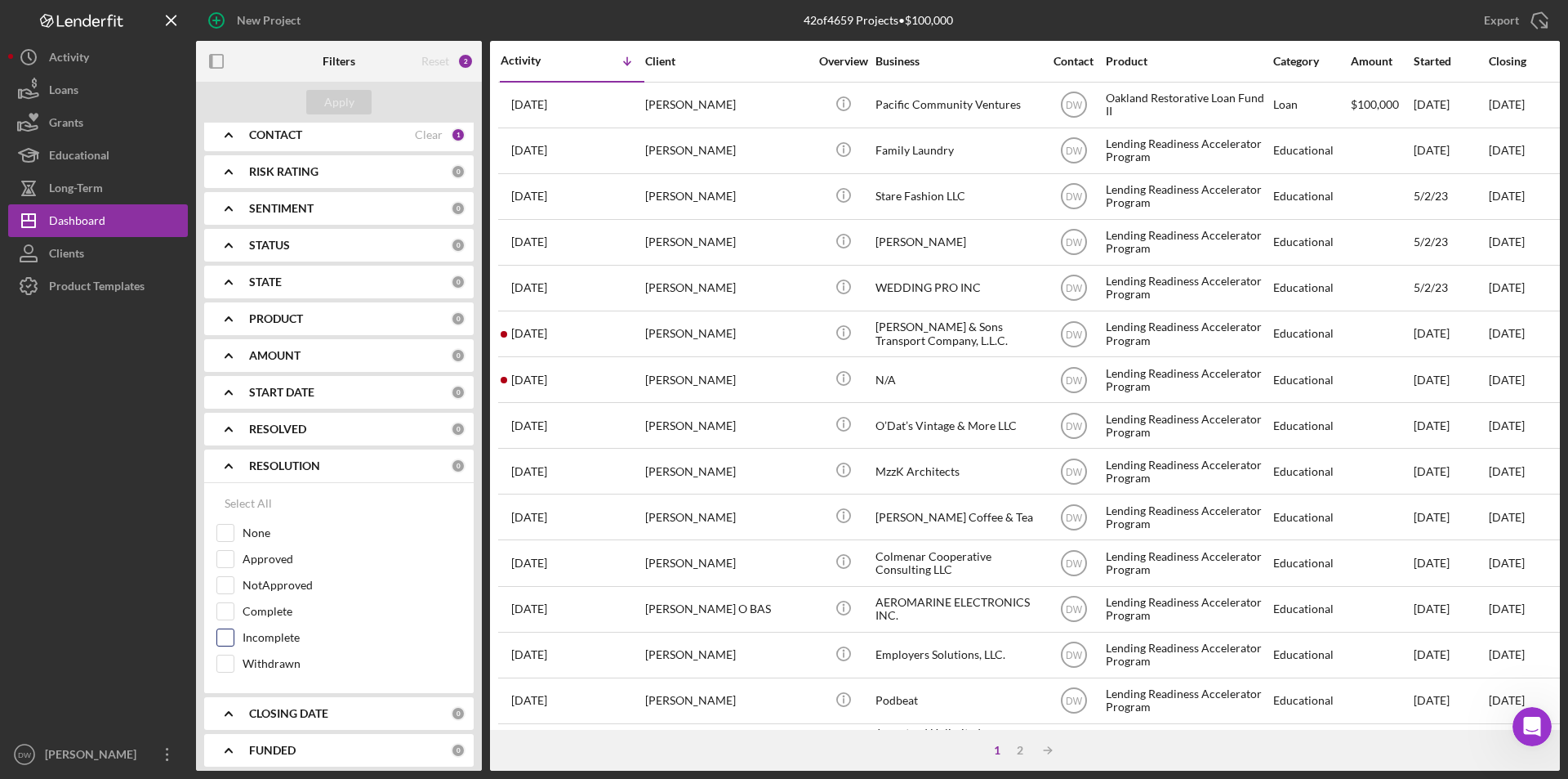
scroll to position [240, 0]
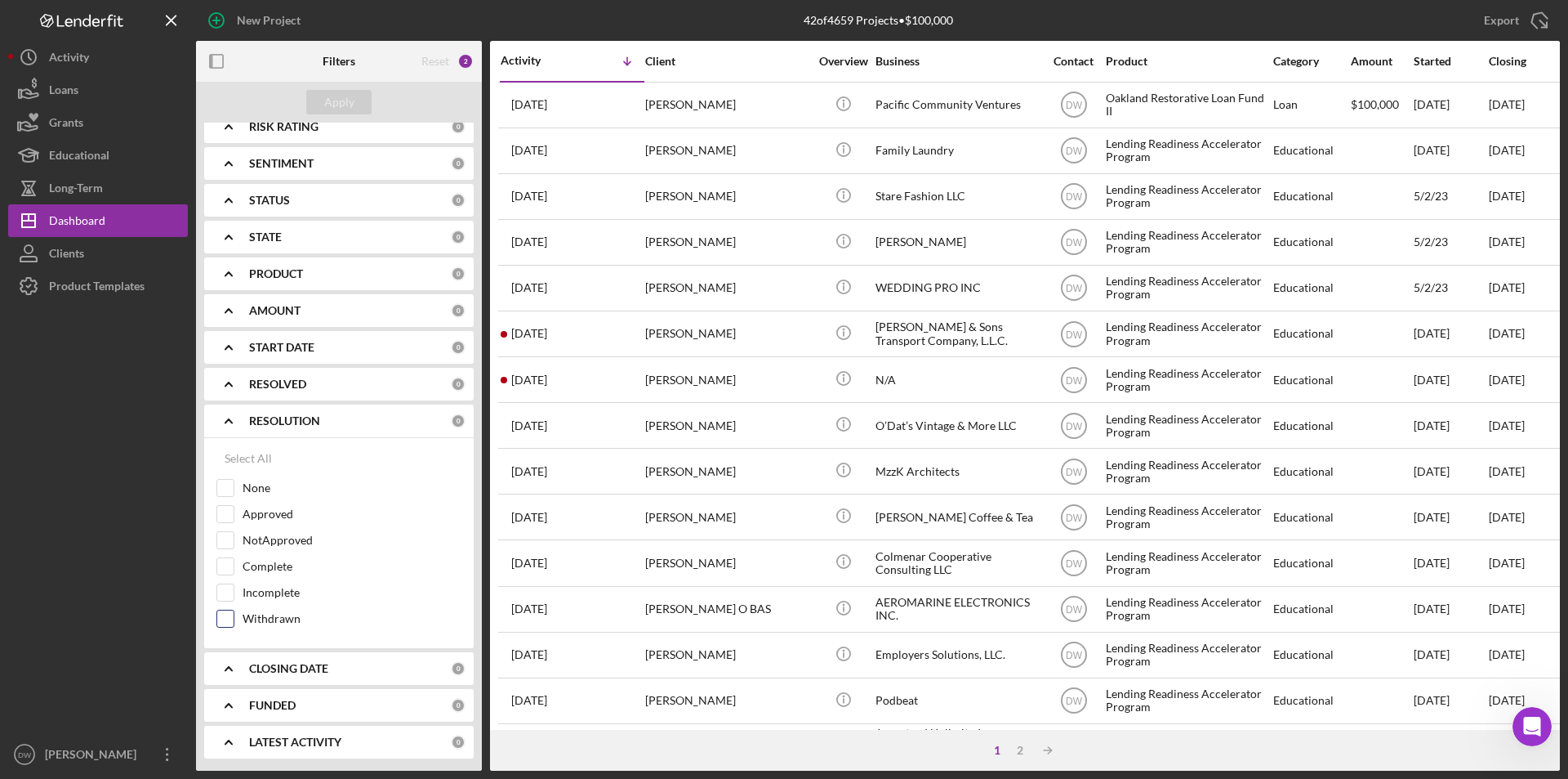
click at [228, 614] on input "Withdrawn" at bounding box center [225, 618] width 16 height 16
checkbox input "true"
click at [227, 538] on input "NotApproved" at bounding box center [225, 540] width 16 height 16
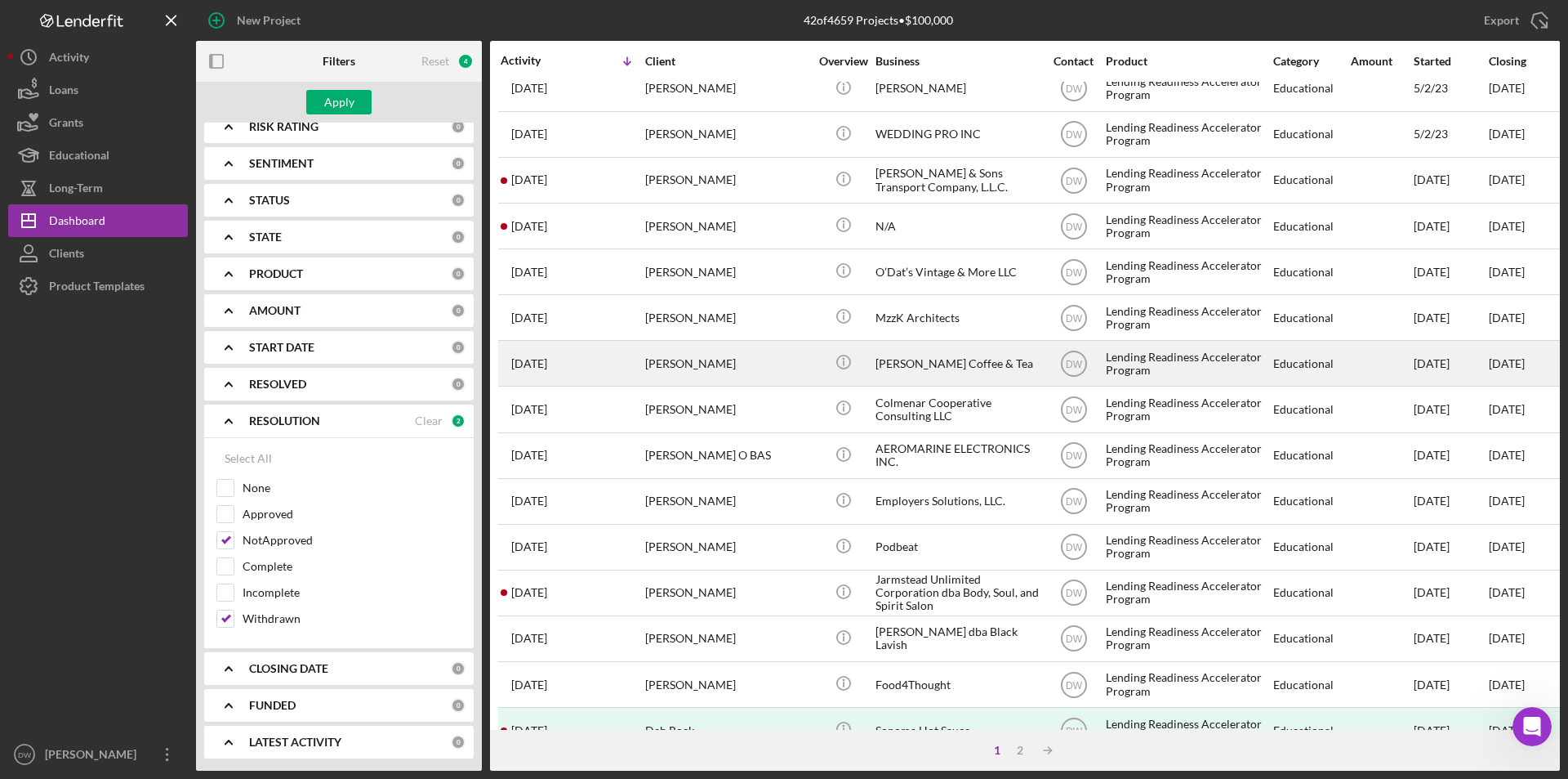
scroll to position [0, 0]
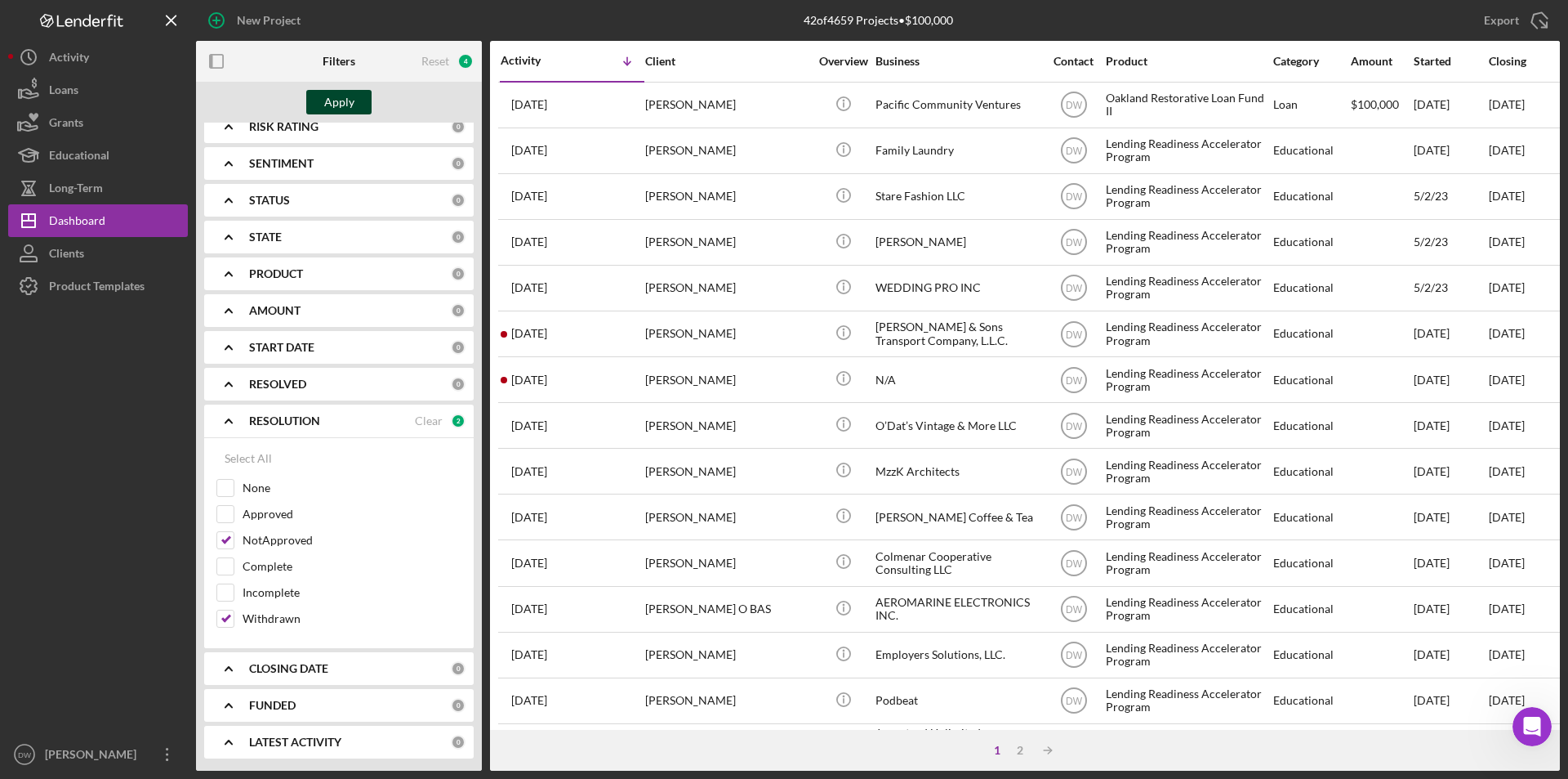
click at [336, 92] on div "Apply" at bounding box center [339, 102] width 30 height 24
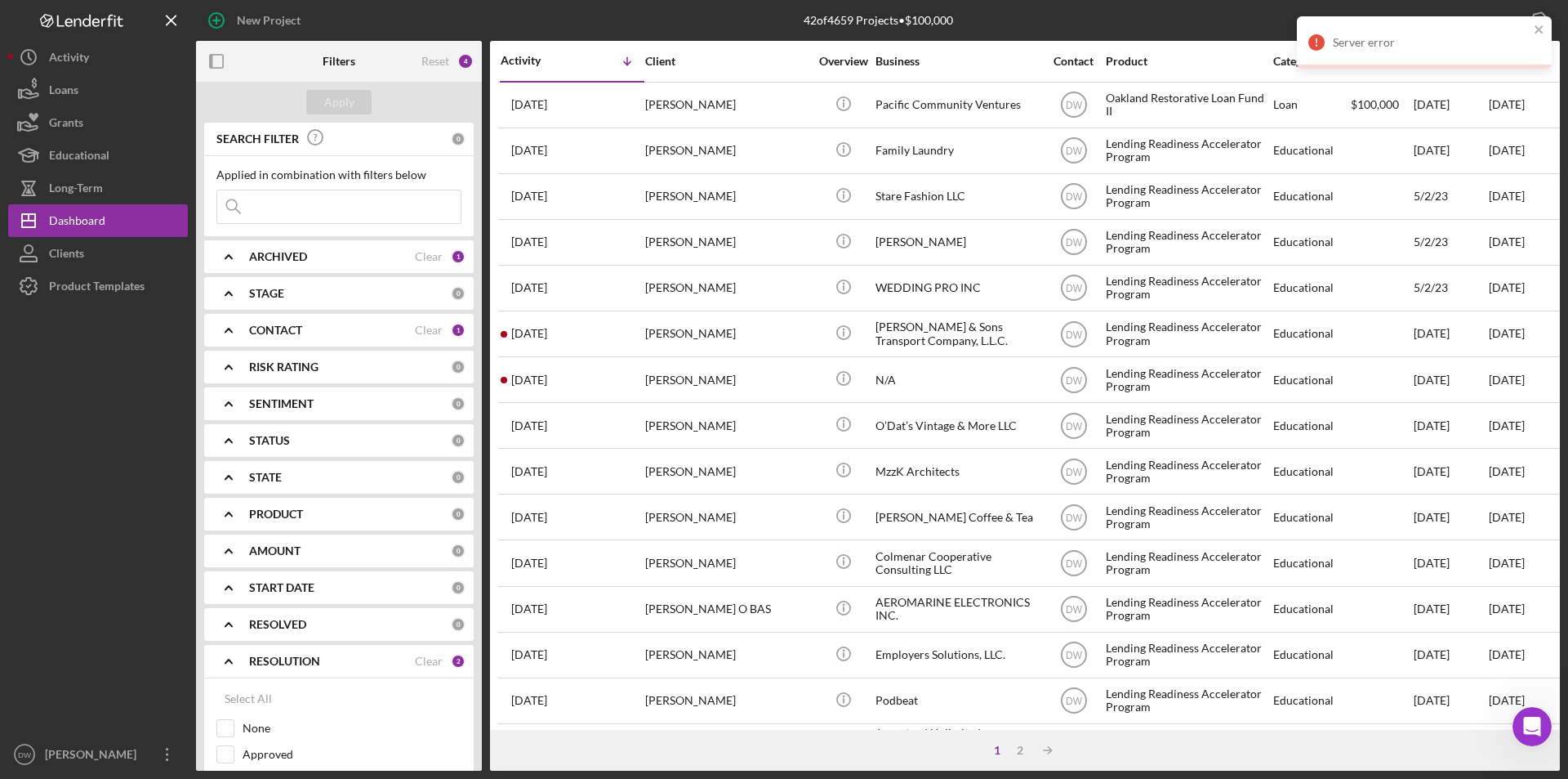
scroll to position [240, 0]
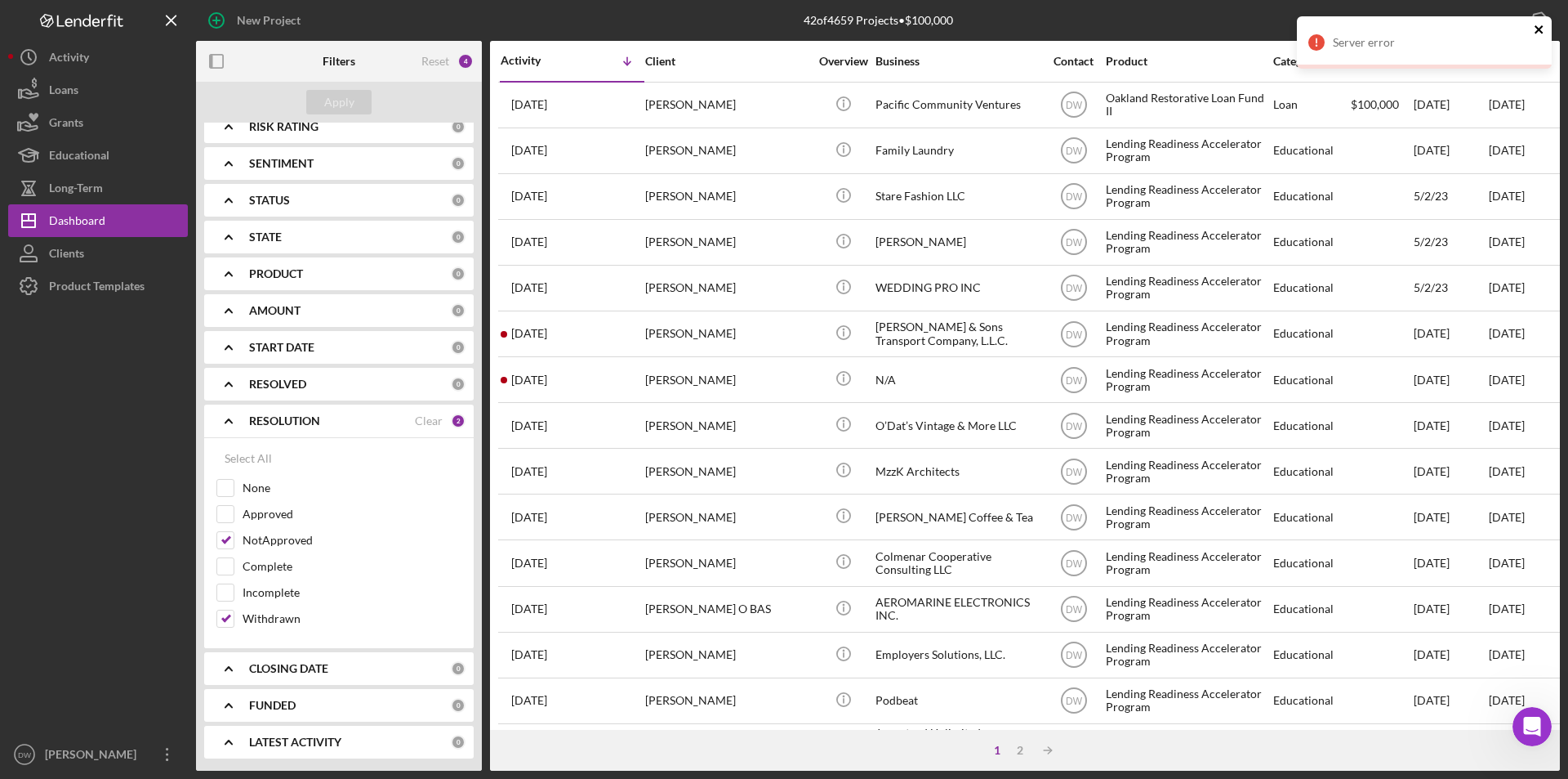
click at [1194, 28] on icon "close" at bounding box center [1539, 29] width 8 height 8
click at [230, 542] on input "NotApproved" at bounding box center [225, 540] width 16 height 16
checkbox input "false"
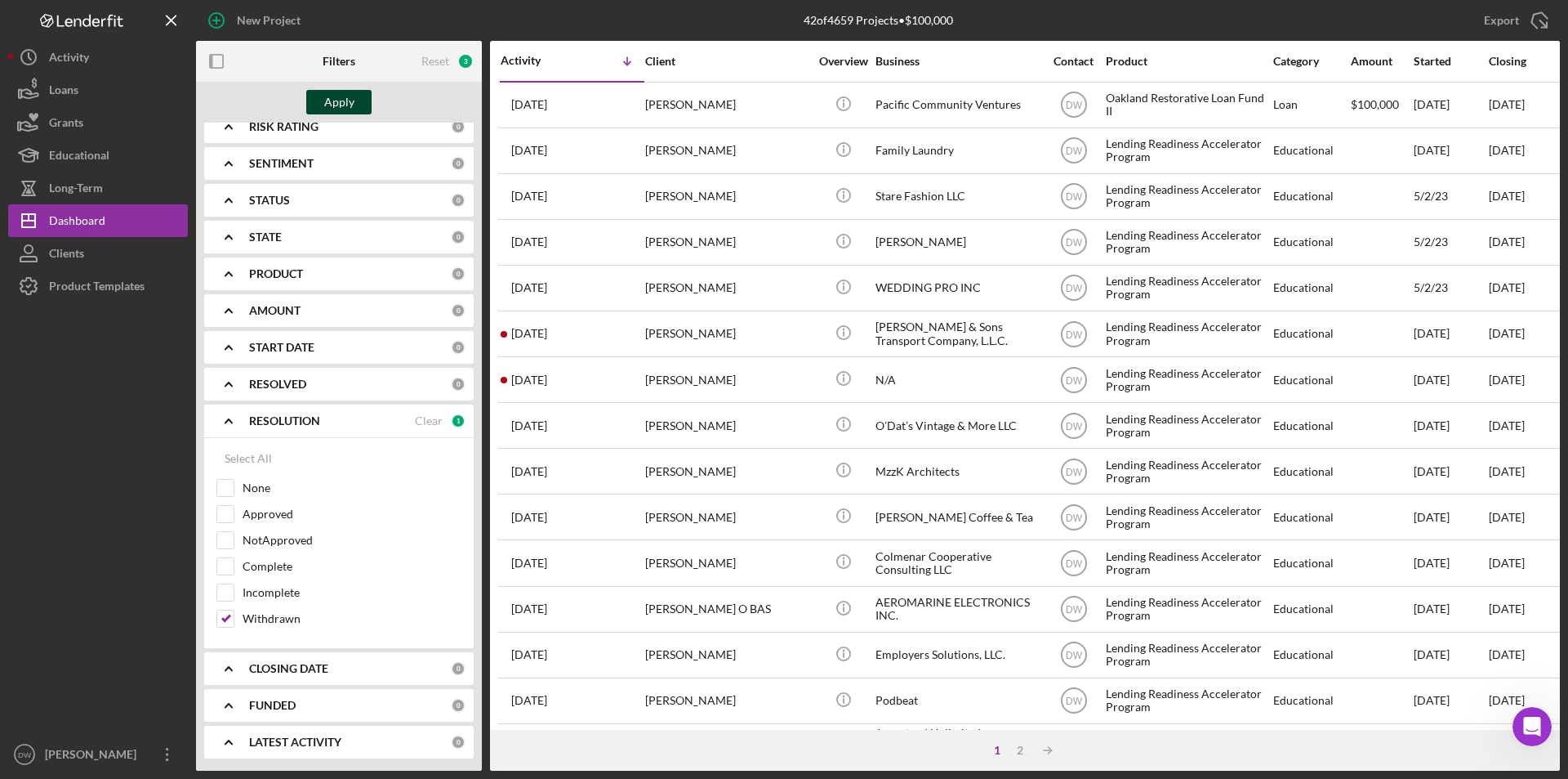
click at [340, 104] on div "Apply" at bounding box center [339, 102] width 30 height 24
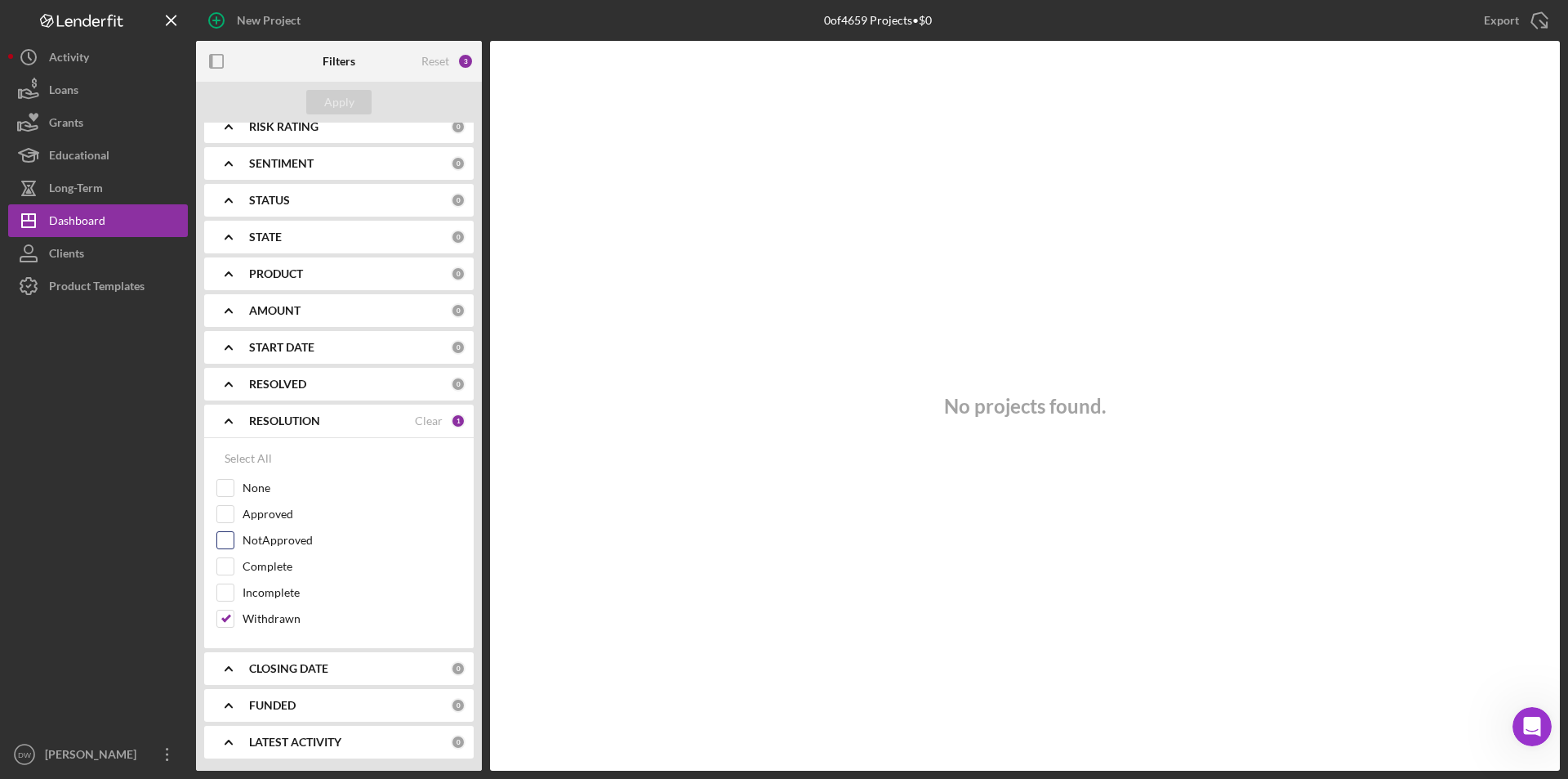
click at [233, 539] on div at bounding box center [225, 540] width 18 height 18
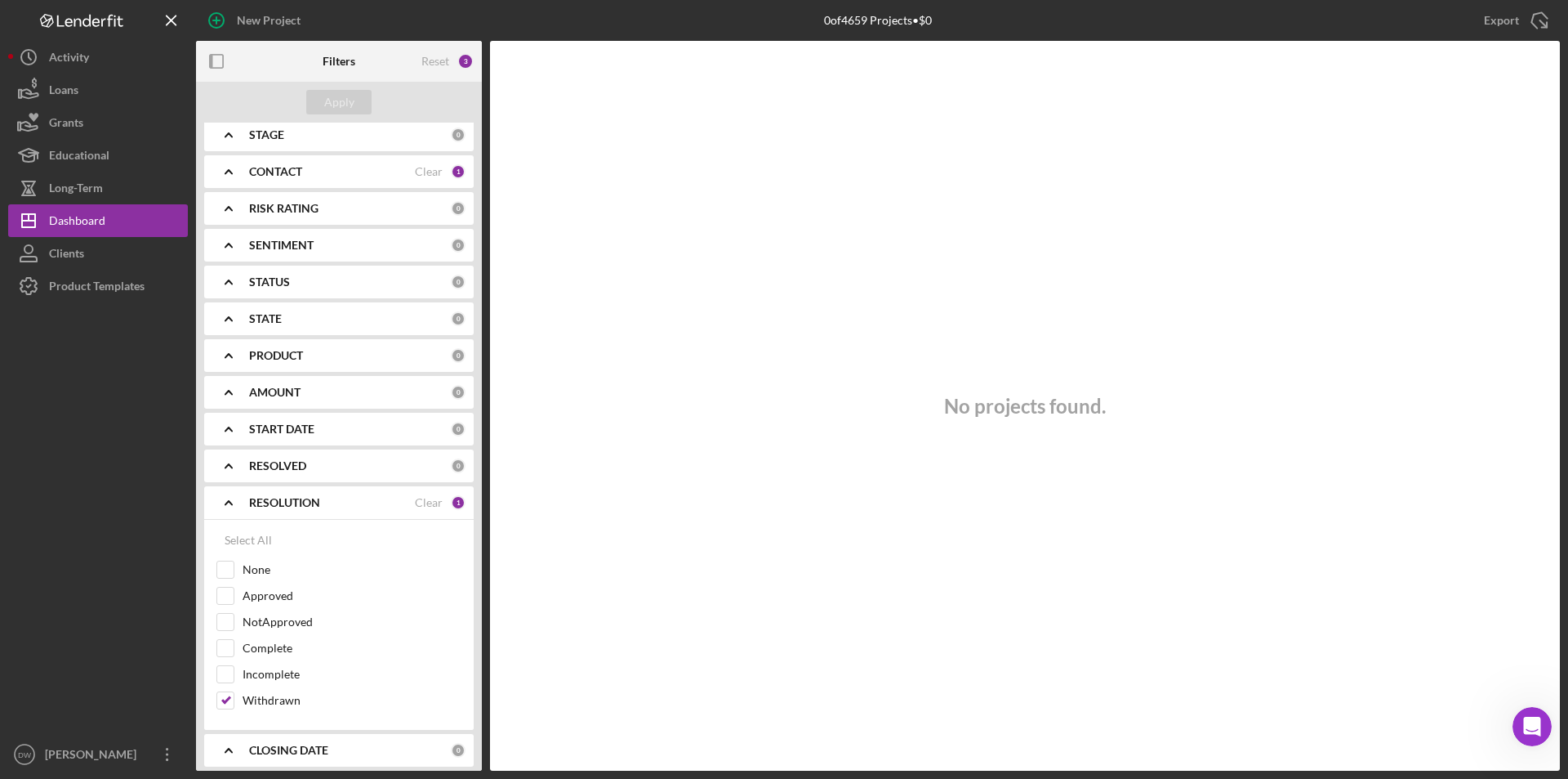
scroll to position [0, 0]
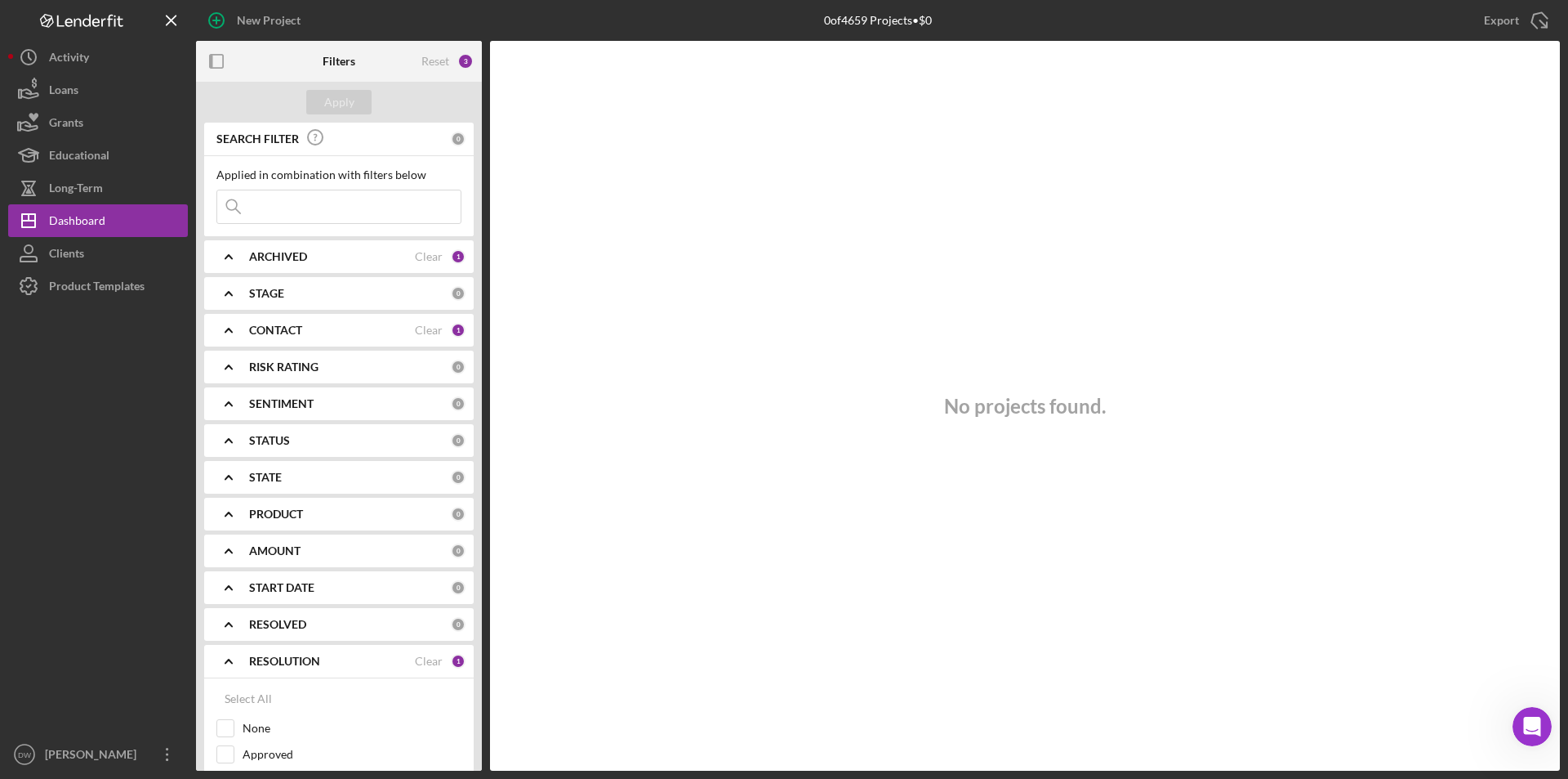
click at [239, 259] on icon "Icon/Expander" at bounding box center [228, 256] width 41 height 41
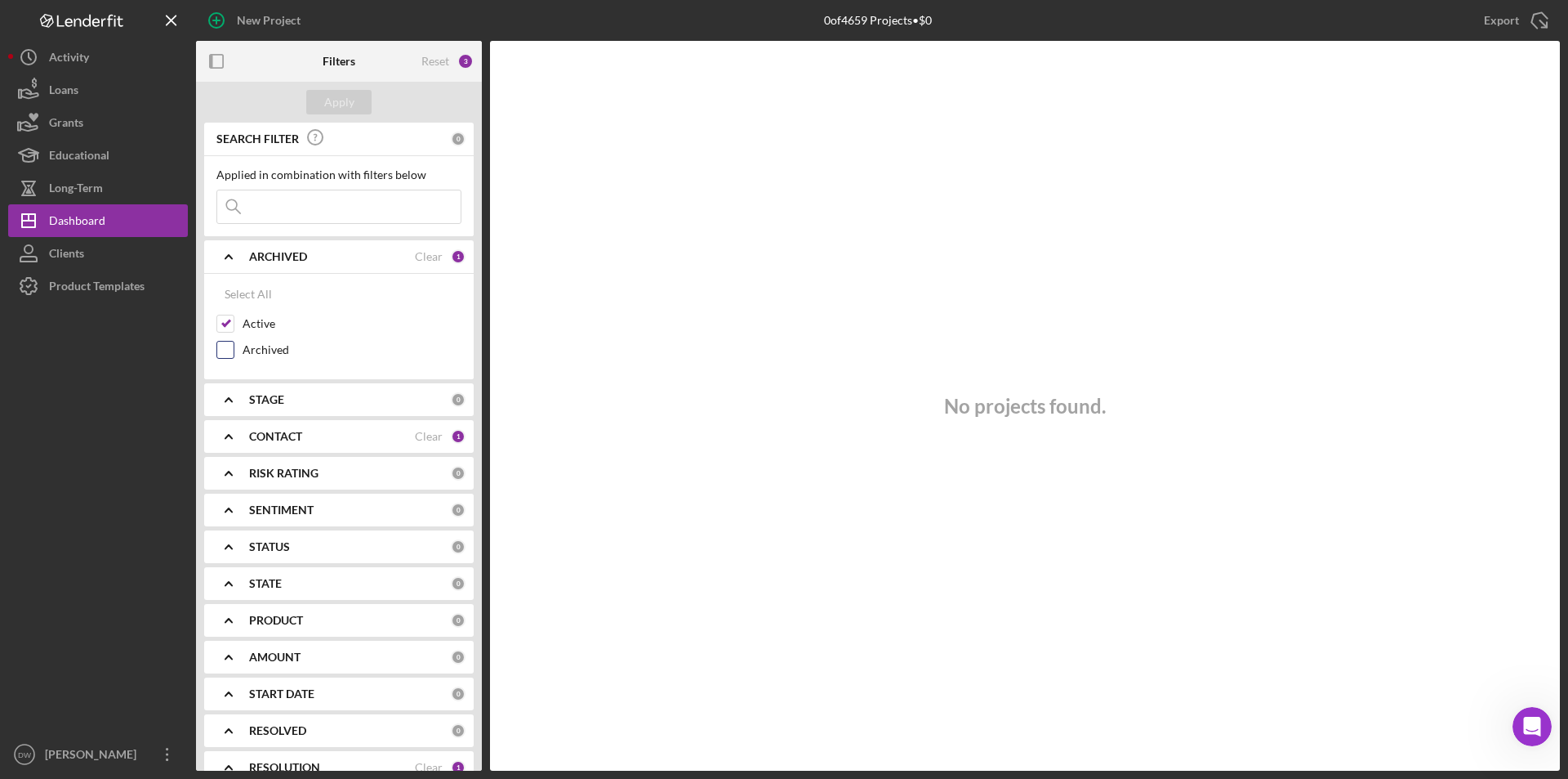
click at [225, 342] on input "Archived" at bounding box center [225, 350] width 16 height 16
checkbox input "true"
click at [261, 440] on b "CONTACT" at bounding box center [275, 437] width 53 height 13
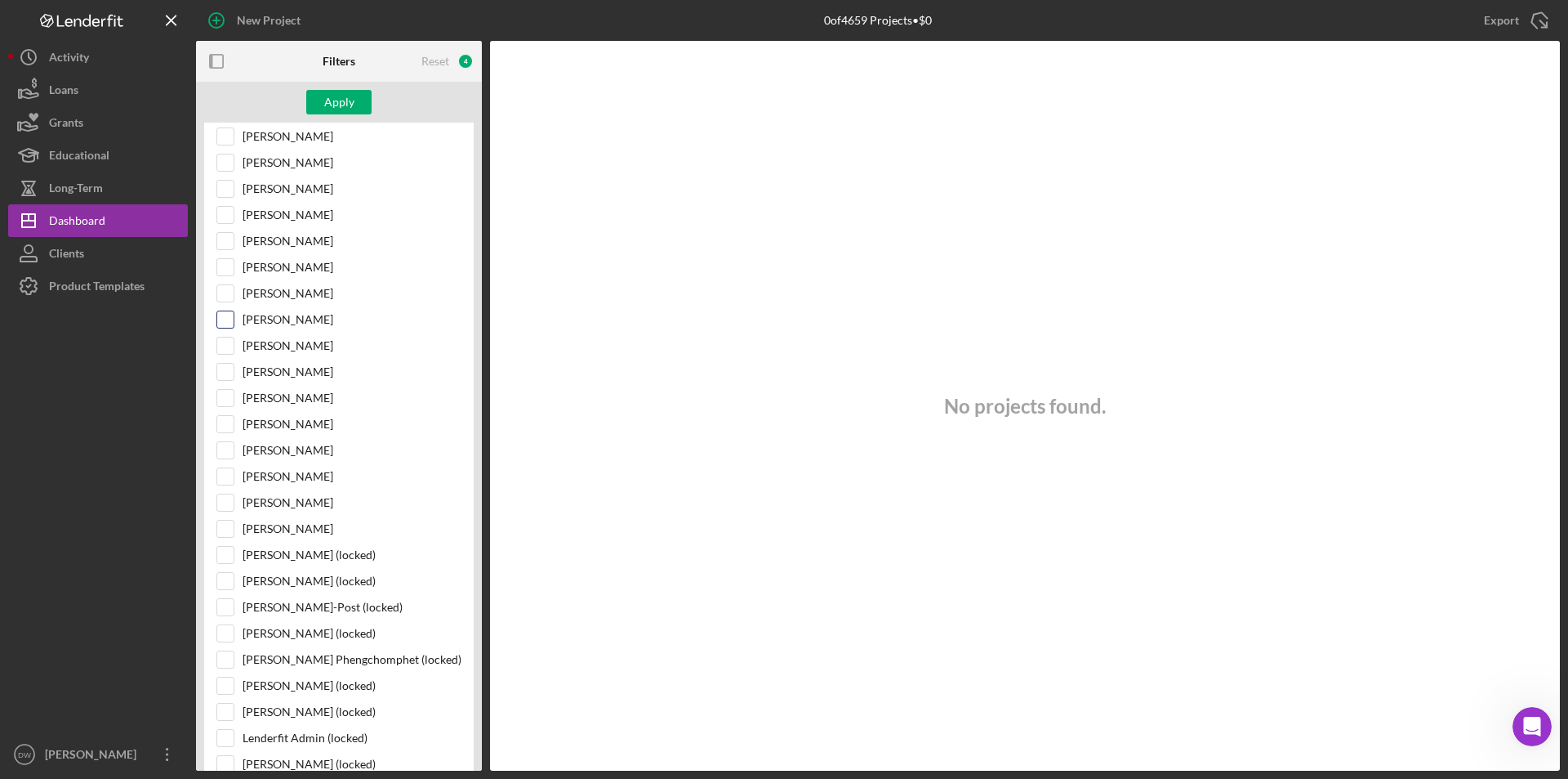
scroll to position [253, 0]
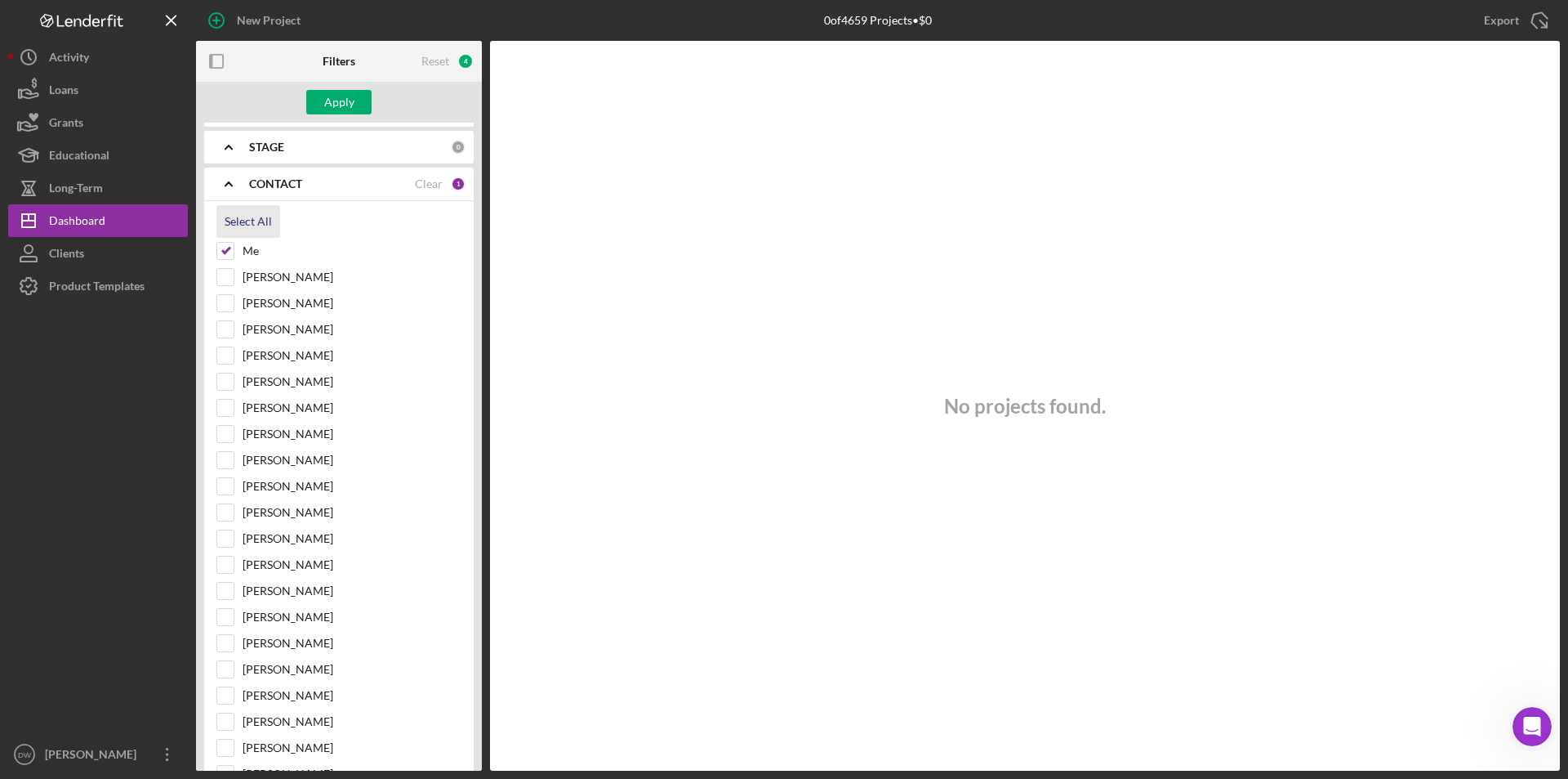
click at [256, 224] on div "Select All" at bounding box center [248, 221] width 47 height 33
checkbox input "true"
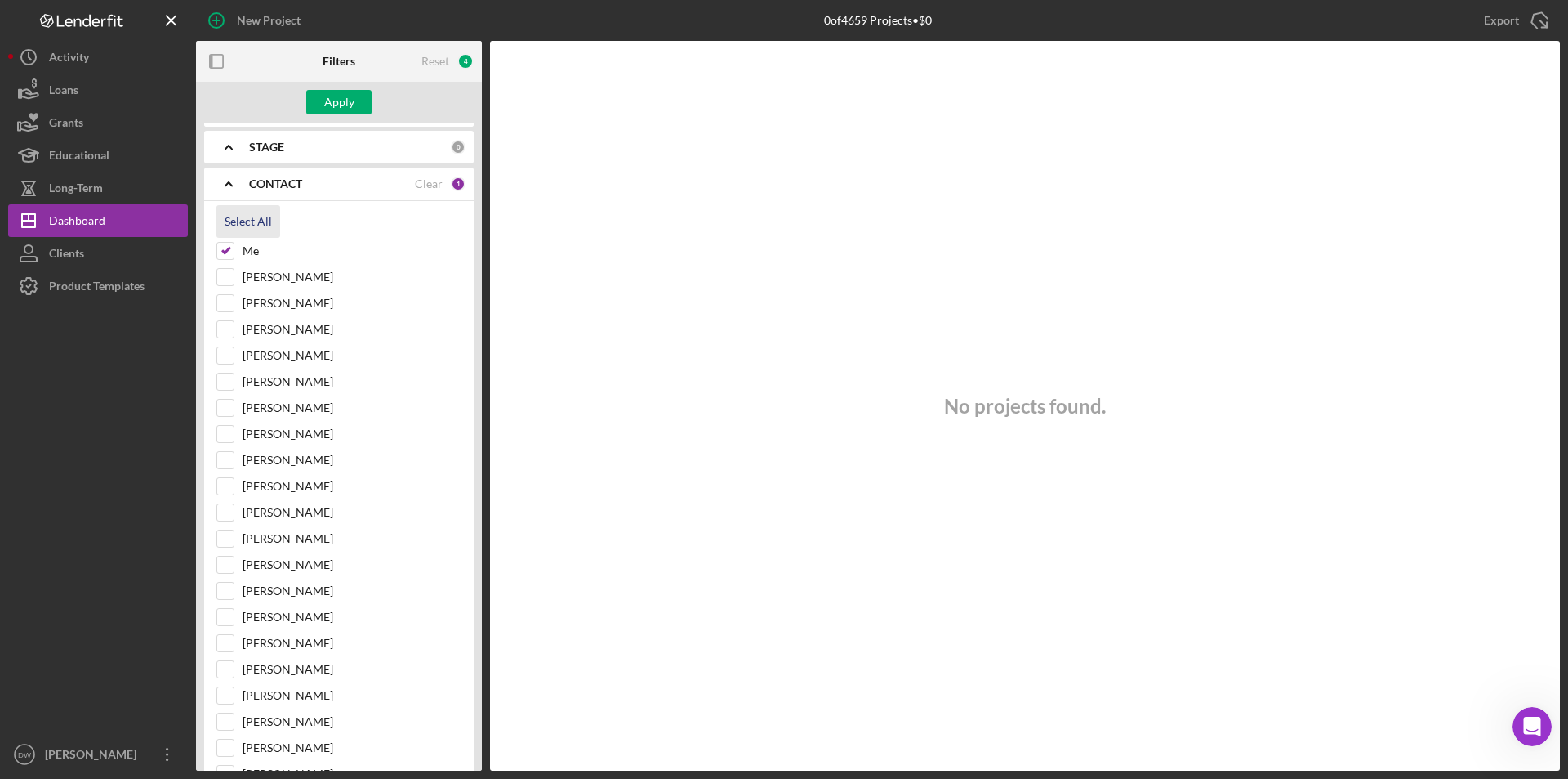
checkbox input "true"
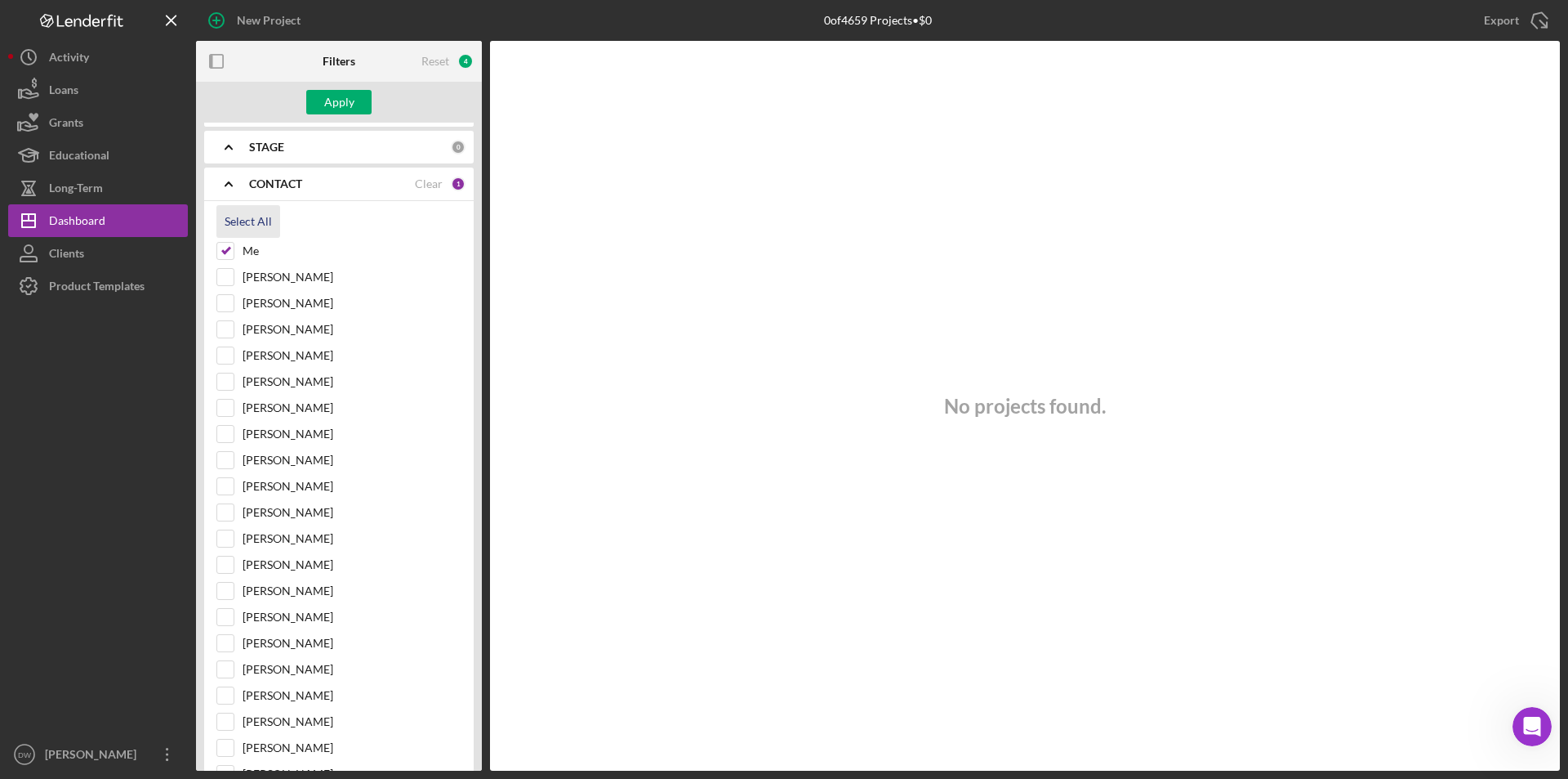
checkbox input "true"
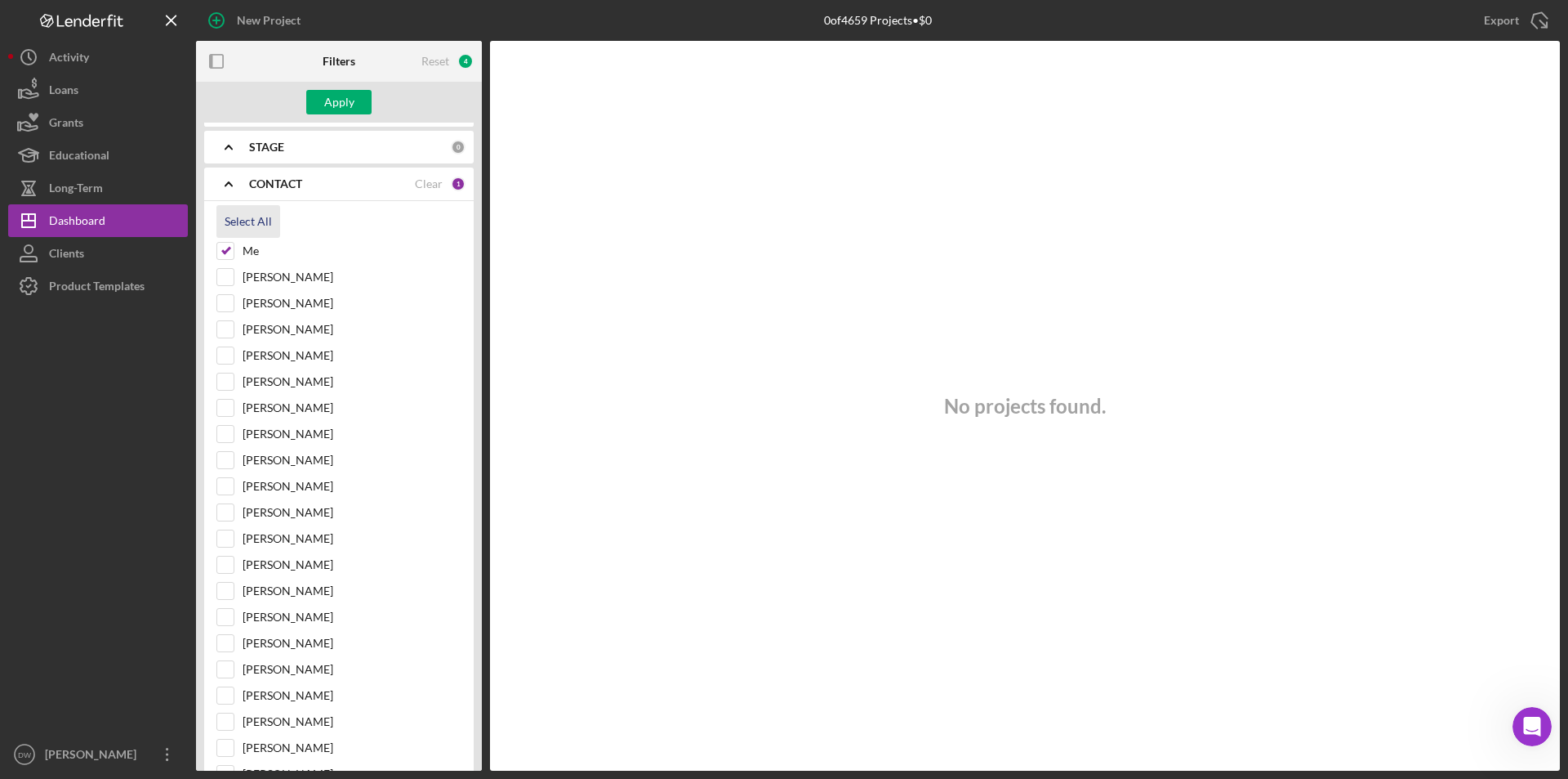
checkbox input "true"
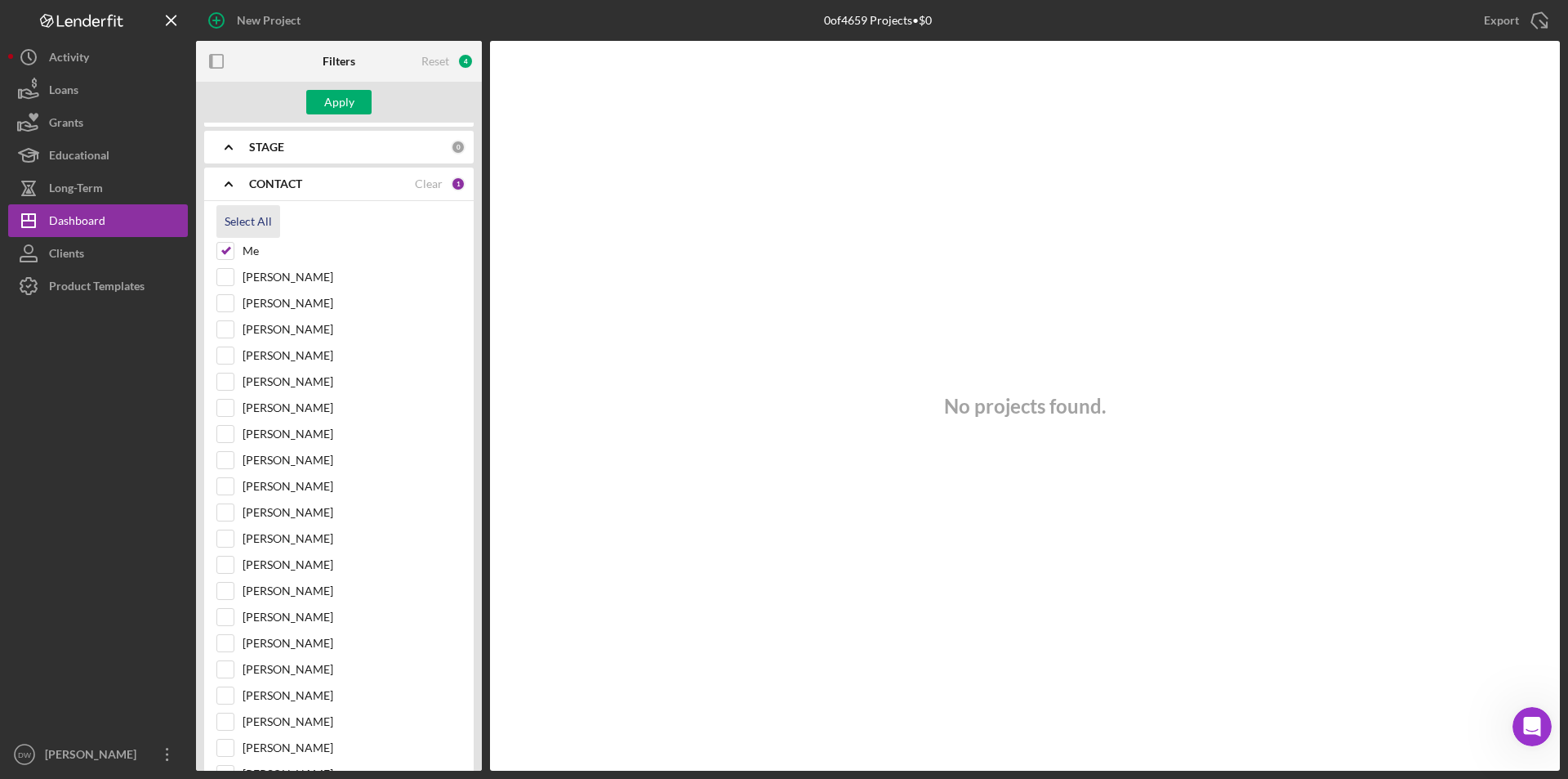
checkbox input "true"
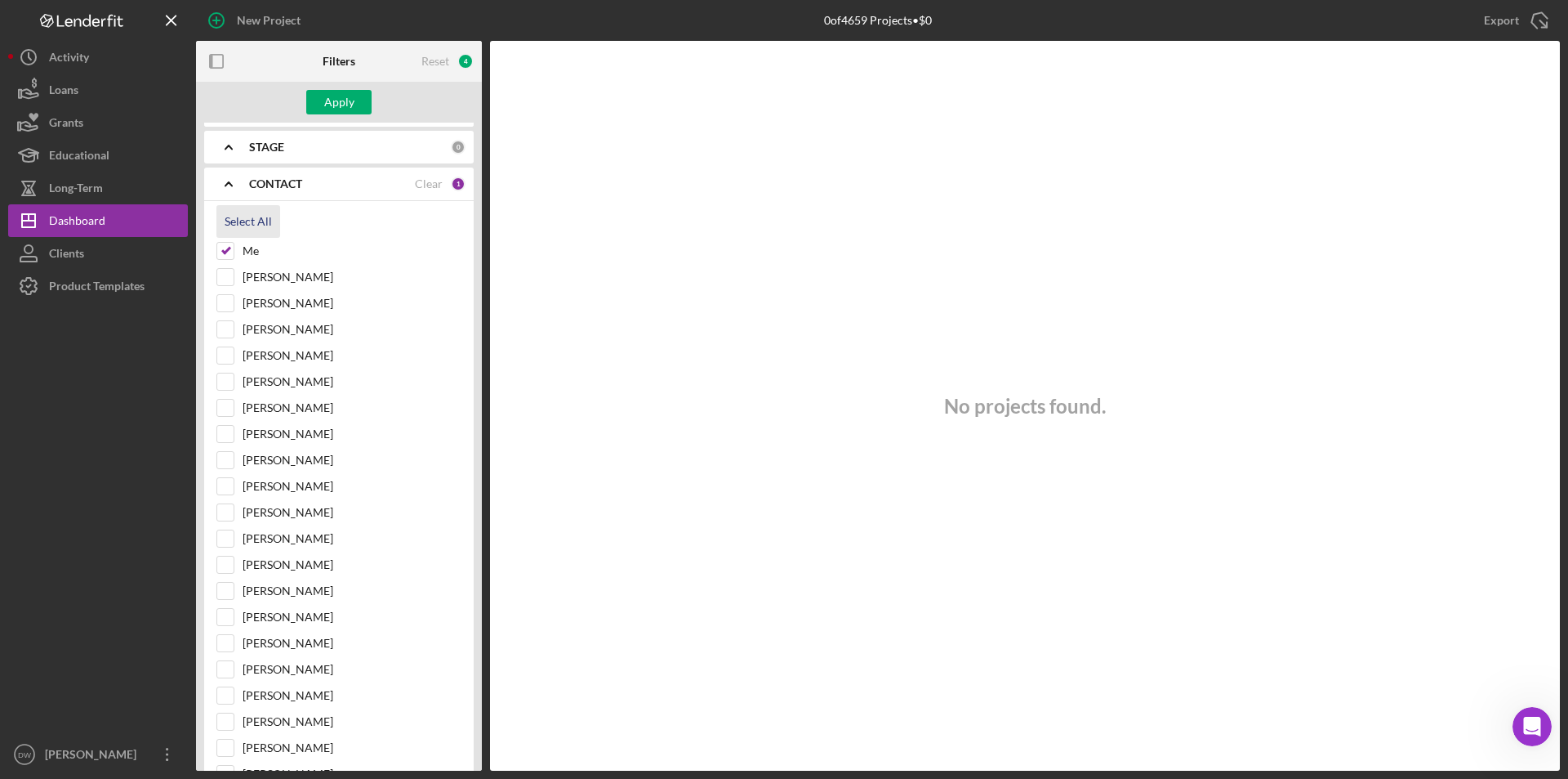
checkbox input "true"
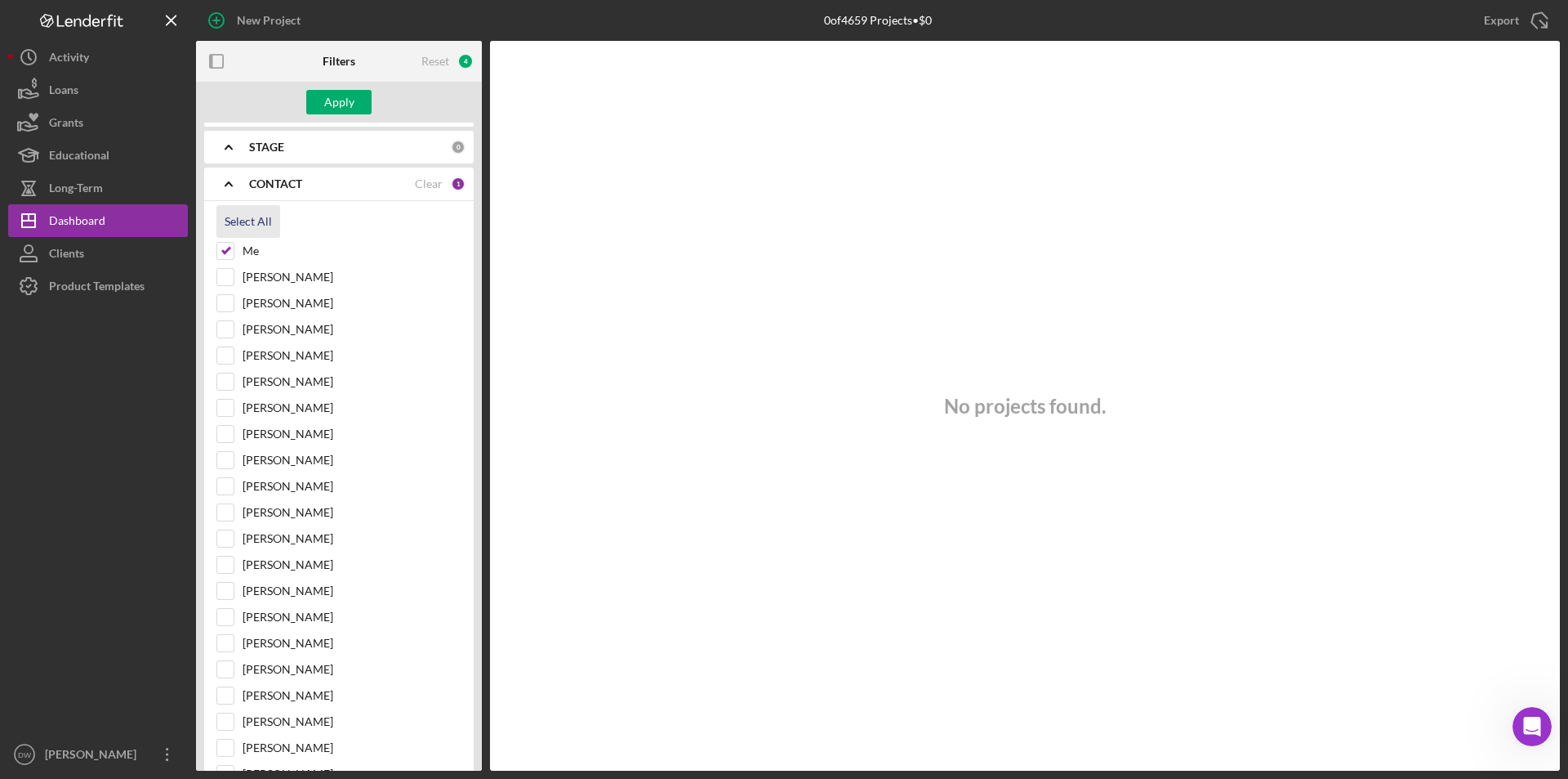
checkbox input "true"
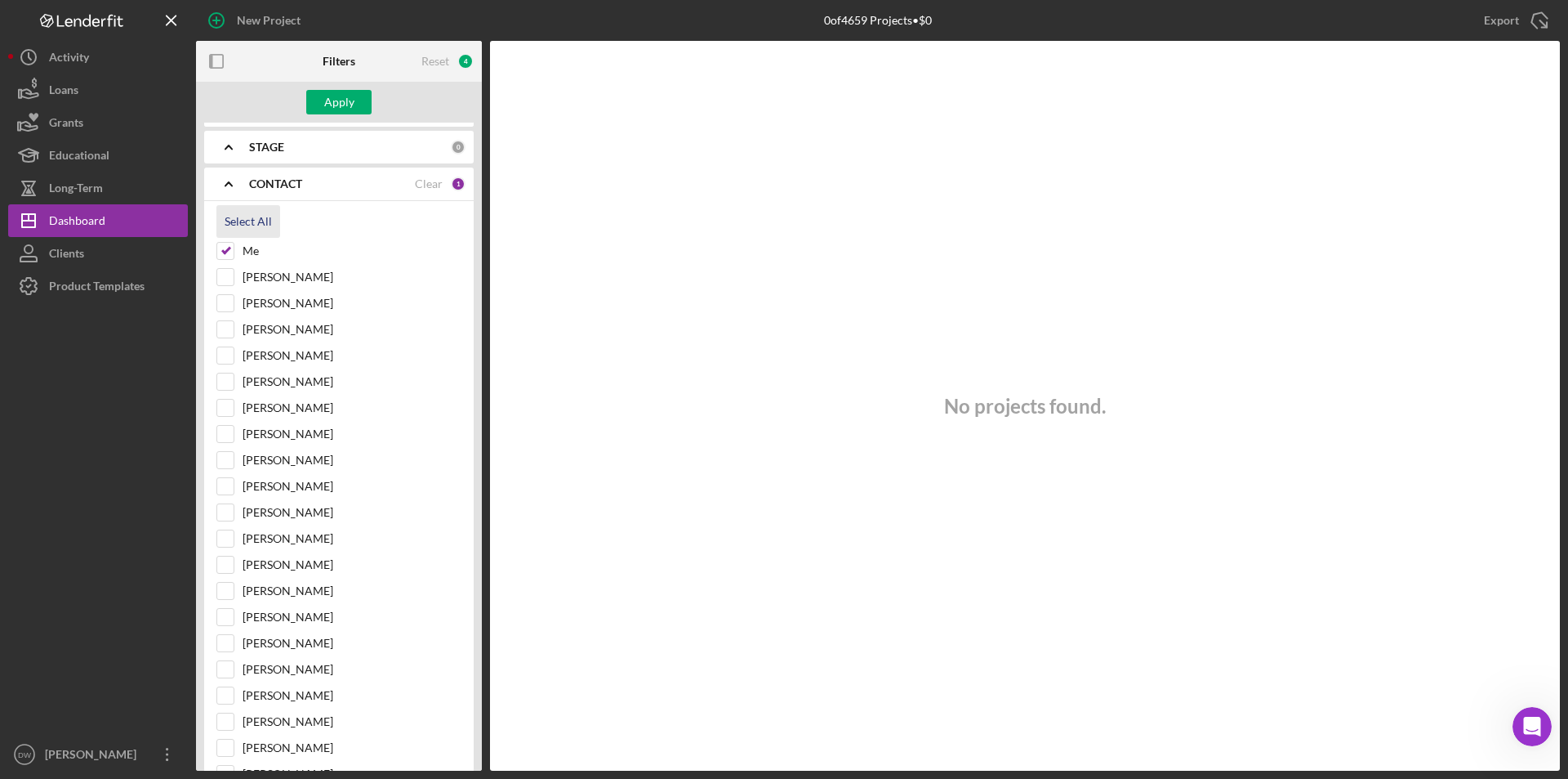
checkbox input "true"
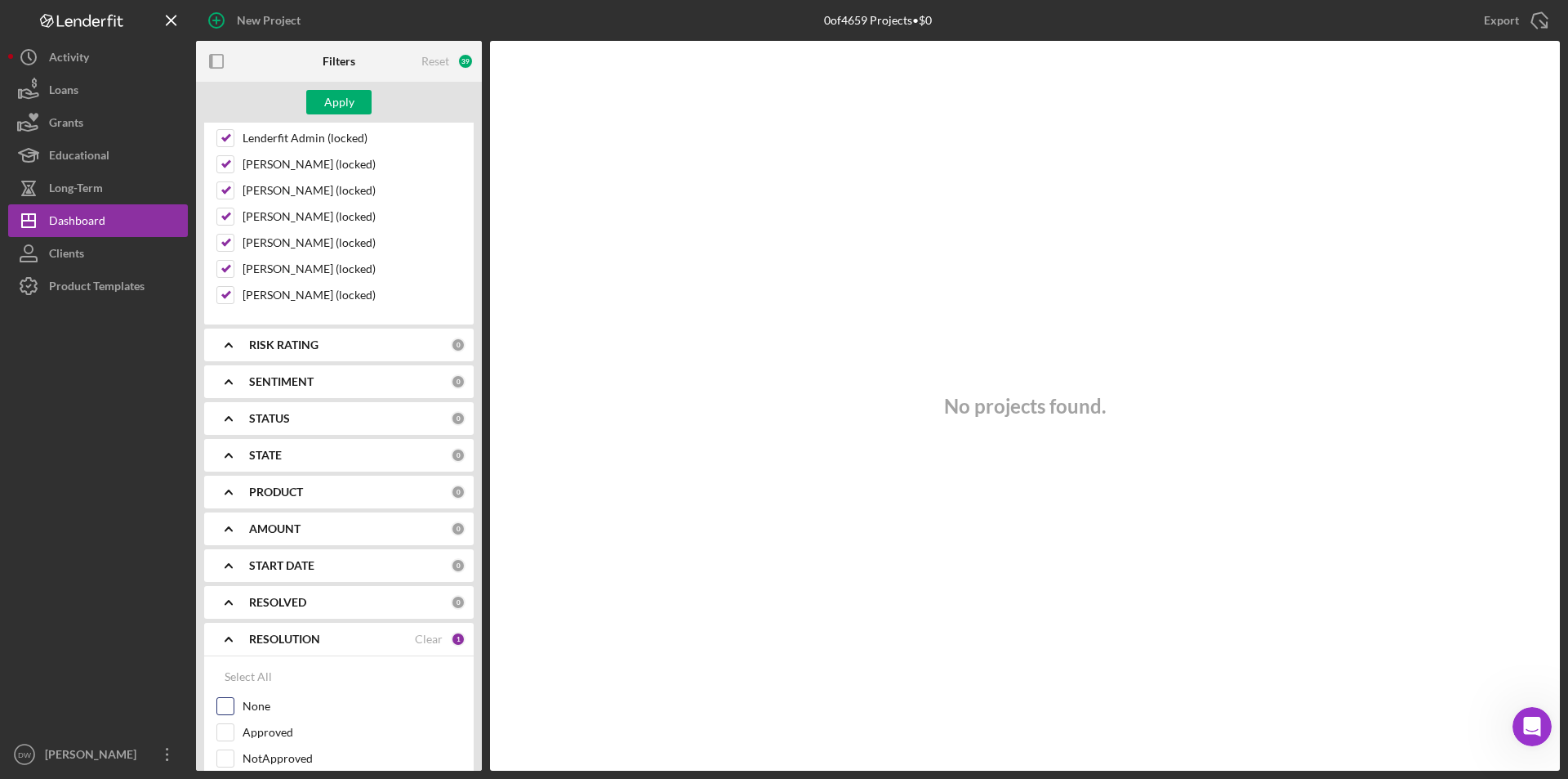
scroll to position [1342, 0]
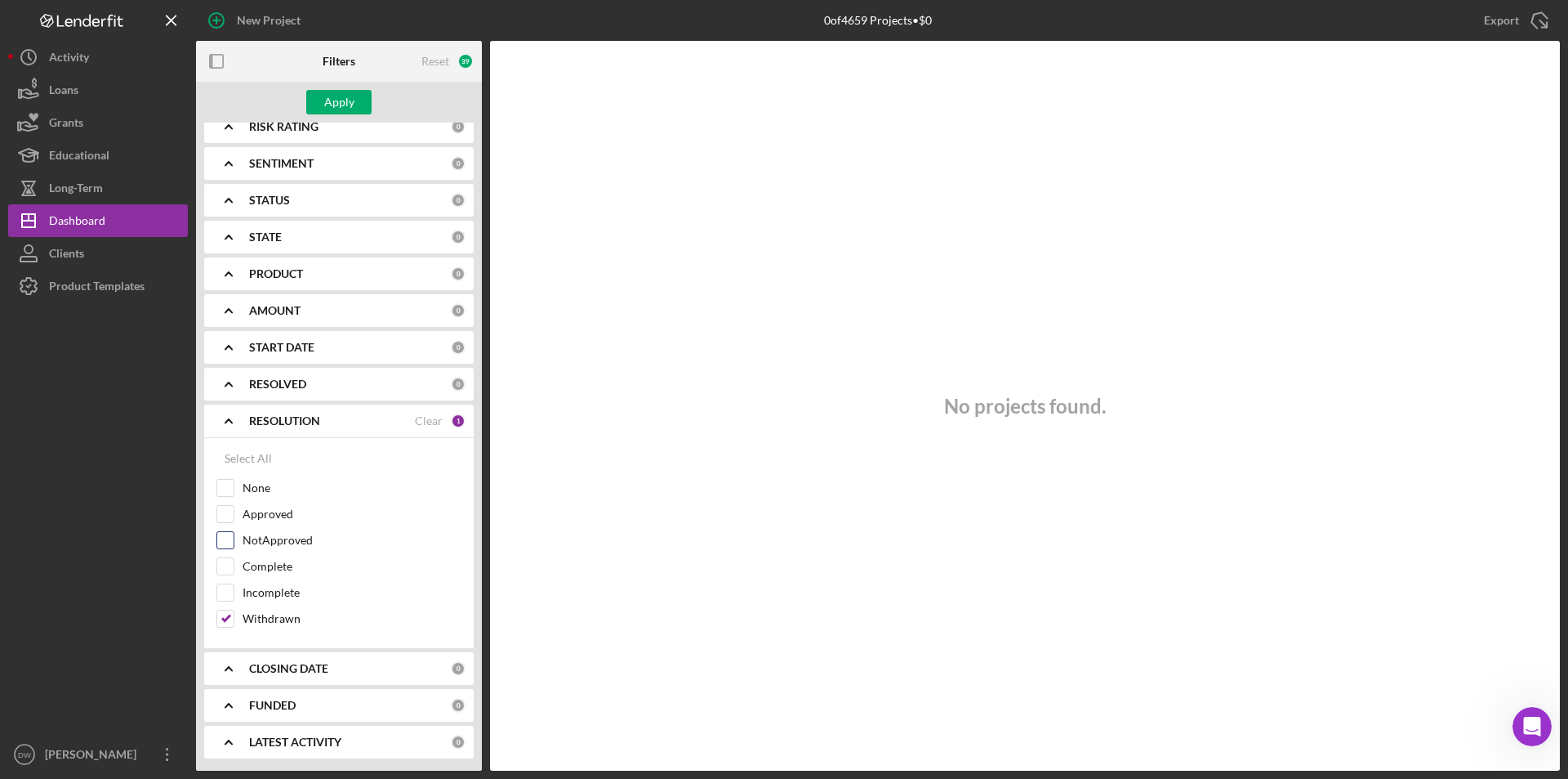
click at [234, 542] on div "NotApproved" at bounding box center [339, 544] width 245 height 26
click at [223, 538] on input "NotApproved" at bounding box center [225, 540] width 16 height 16
checkbox input "true"
click at [231, 628] on div at bounding box center [225, 618] width 18 height 18
click at [223, 627] on input "Withdrawn" at bounding box center [225, 618] width 16 height 16
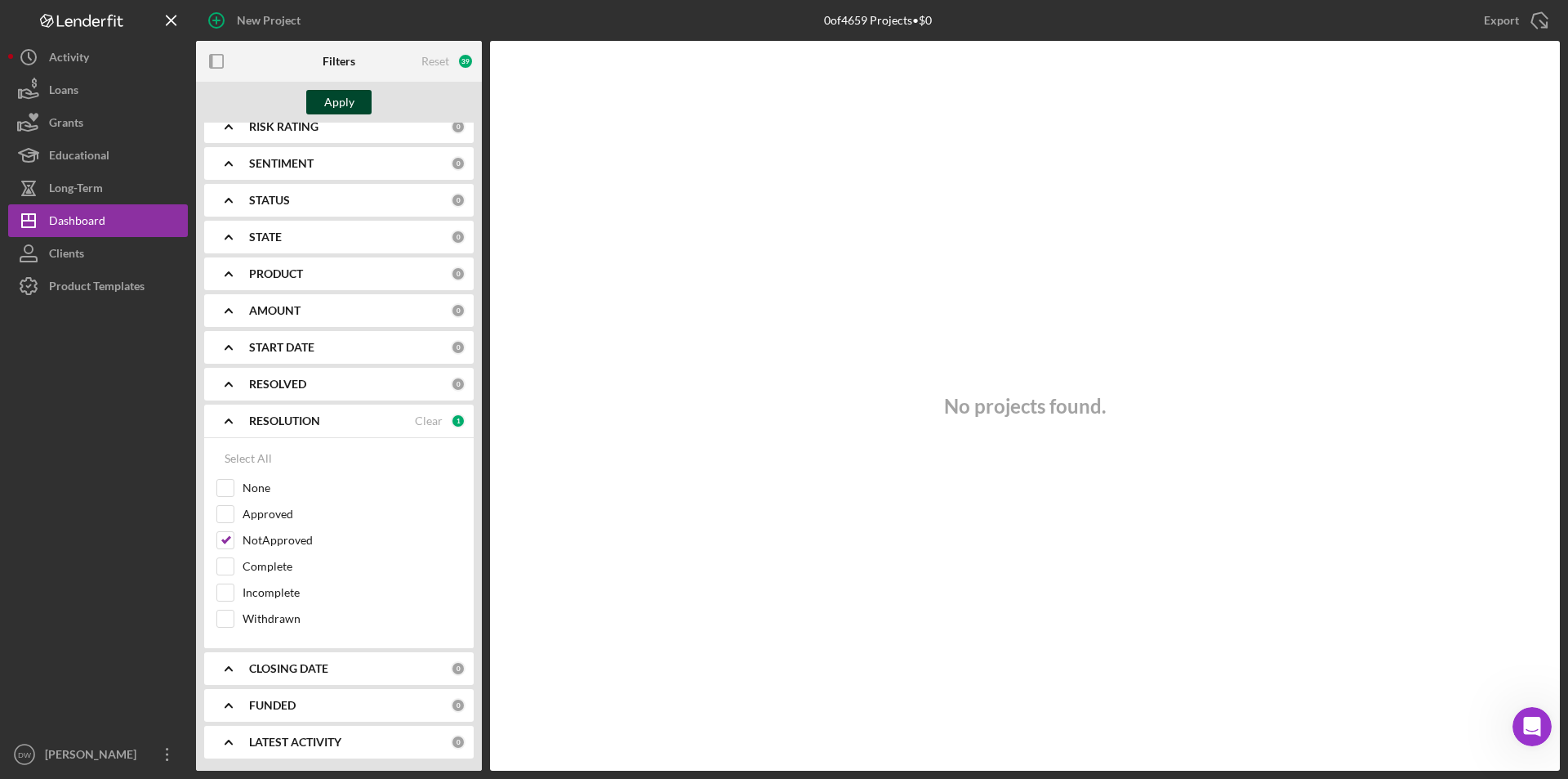
click at [352, 93] on div "Apply" at bounding box center [339, 102] width 30 height 24
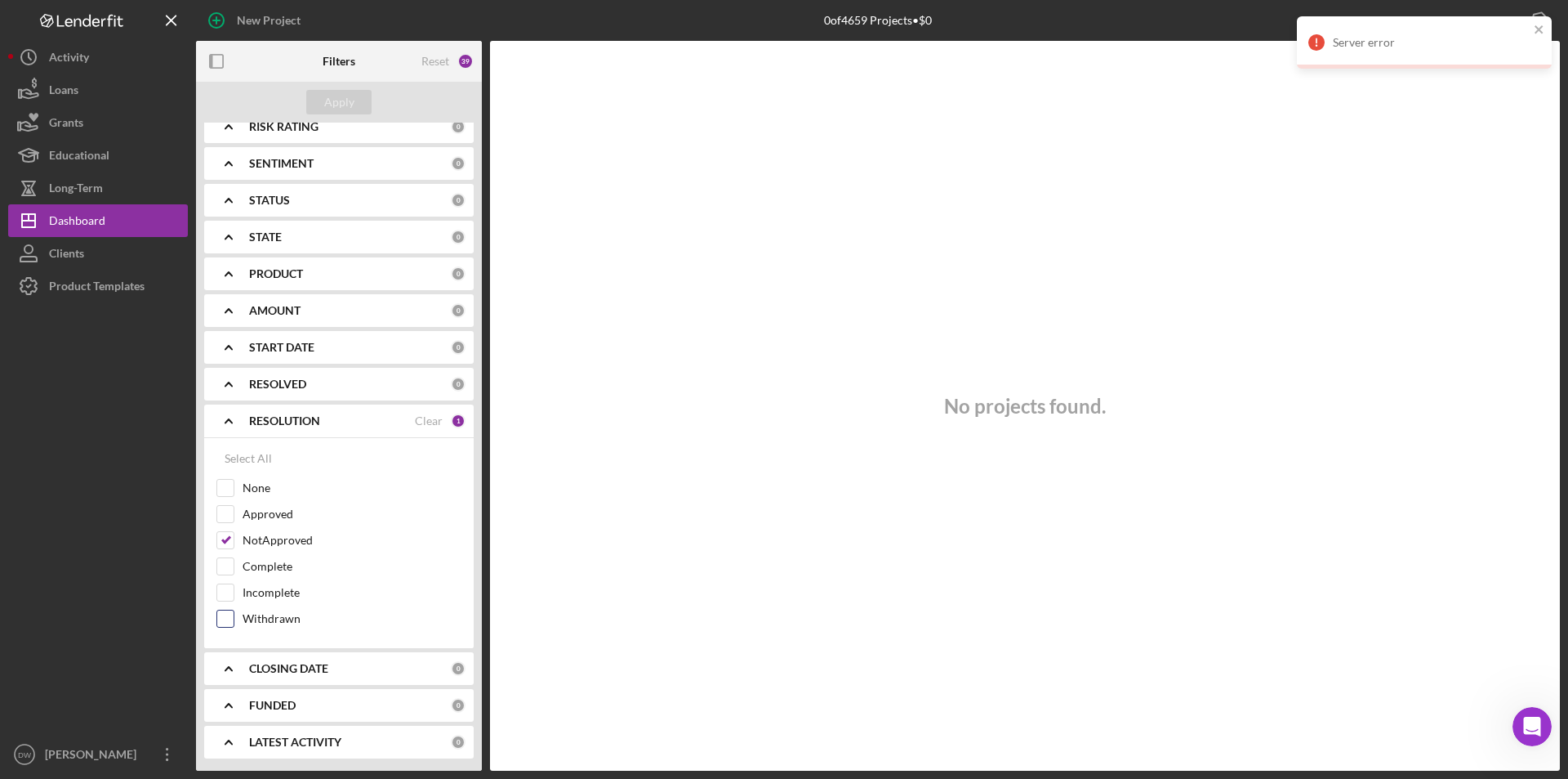
click at [230, 613] on input "Withdrawn" at bounding box center [225, 618] width 16 height 16
checkbox input "true"
click at [336, 108] on div "Apply" at bounding box center [339, 102] width 30 height 24
click at [234, 542] on div "NotApproved" at bounding box center [339, 544] width 245 height 26
click at [228, 539] on input "NotApproved" at bounding box center [225, 540] width 16 height 16
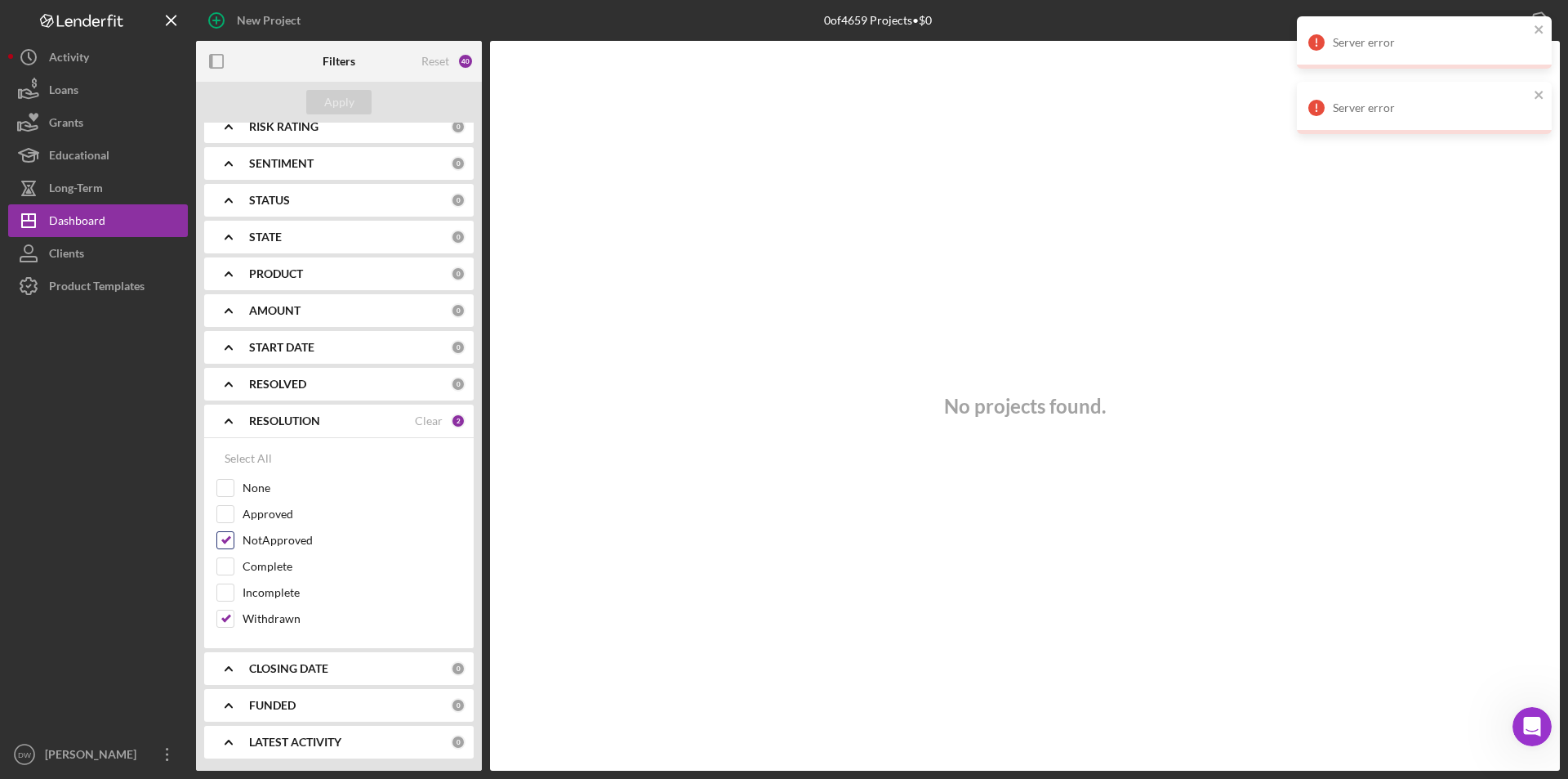
checkbox input "false"
click at [354, 110] on button "Apply" at bounding box center [339, 102] width 66 height 24
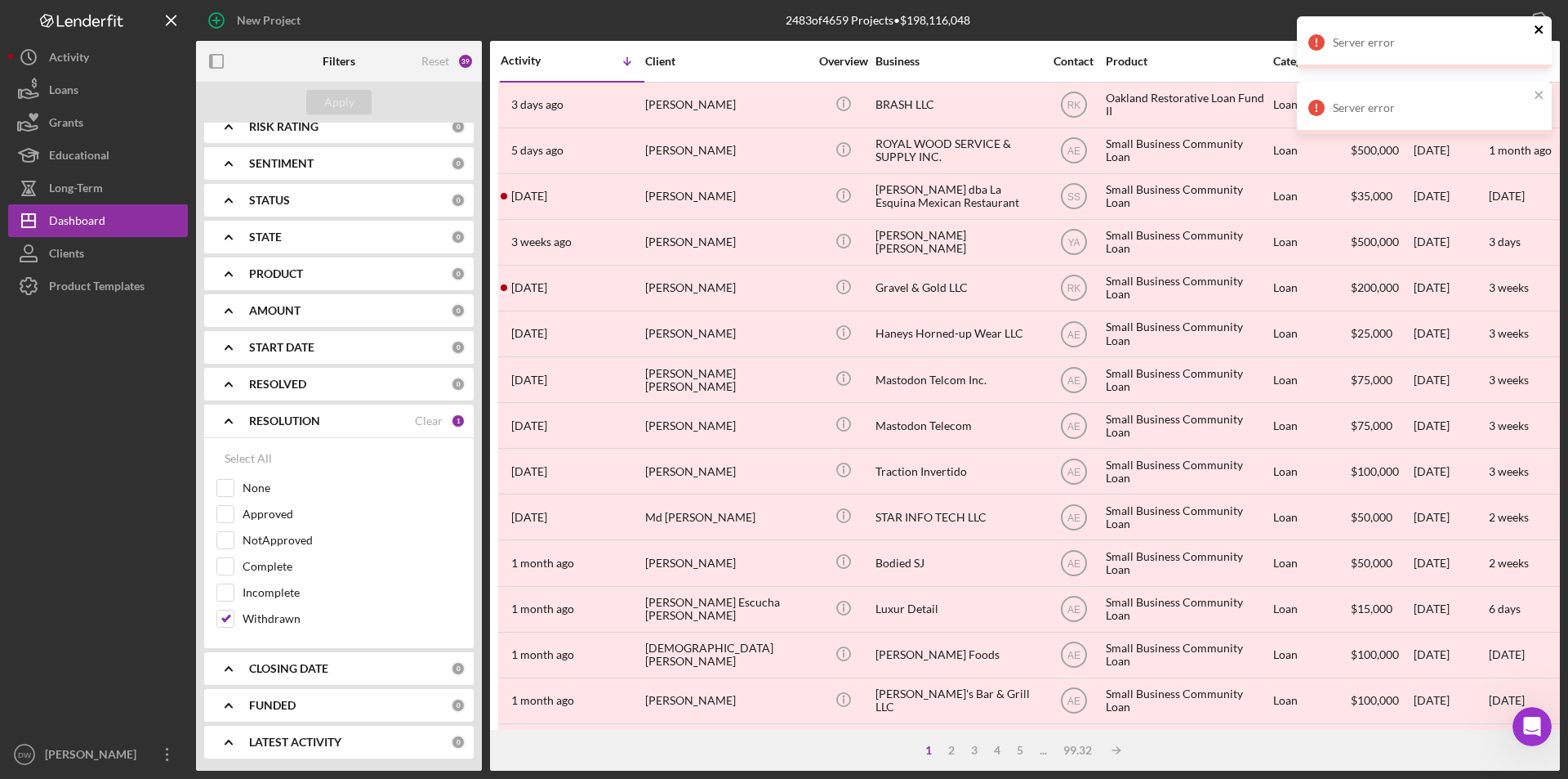
click at [1194, 24] on icon "close" at bounding box center [1540, 29] width 12 height 13
click at [1194, 33] on icon "close" at bounding box center [1540, 29] width 12 height 13
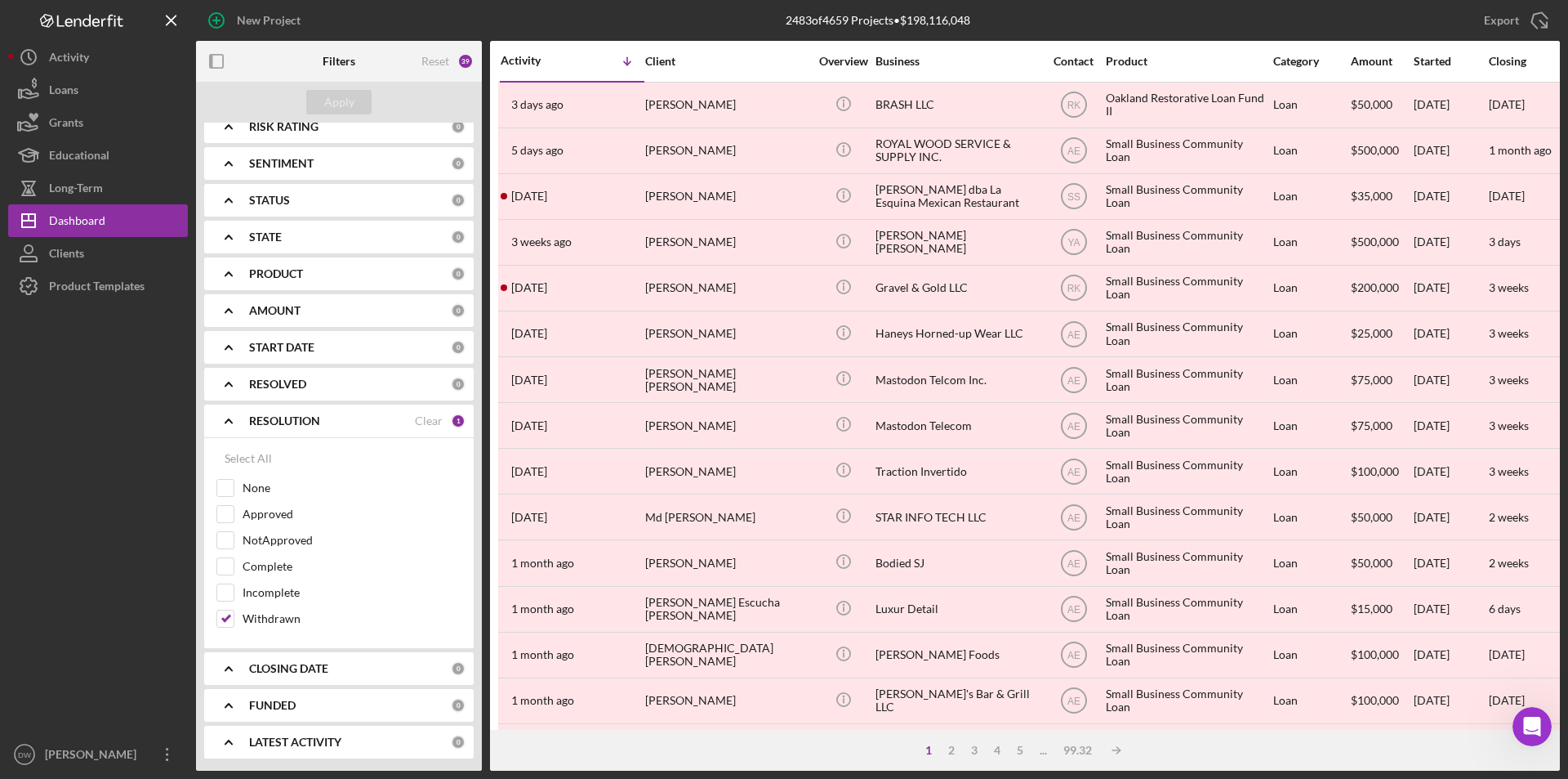
click at [1194, 17] on div "Server error" at bounding box center [1424, 17] width 261 height 7
click at [1194, 24] on div "Export" at bounding box center [1502, 20] width 35 height 33
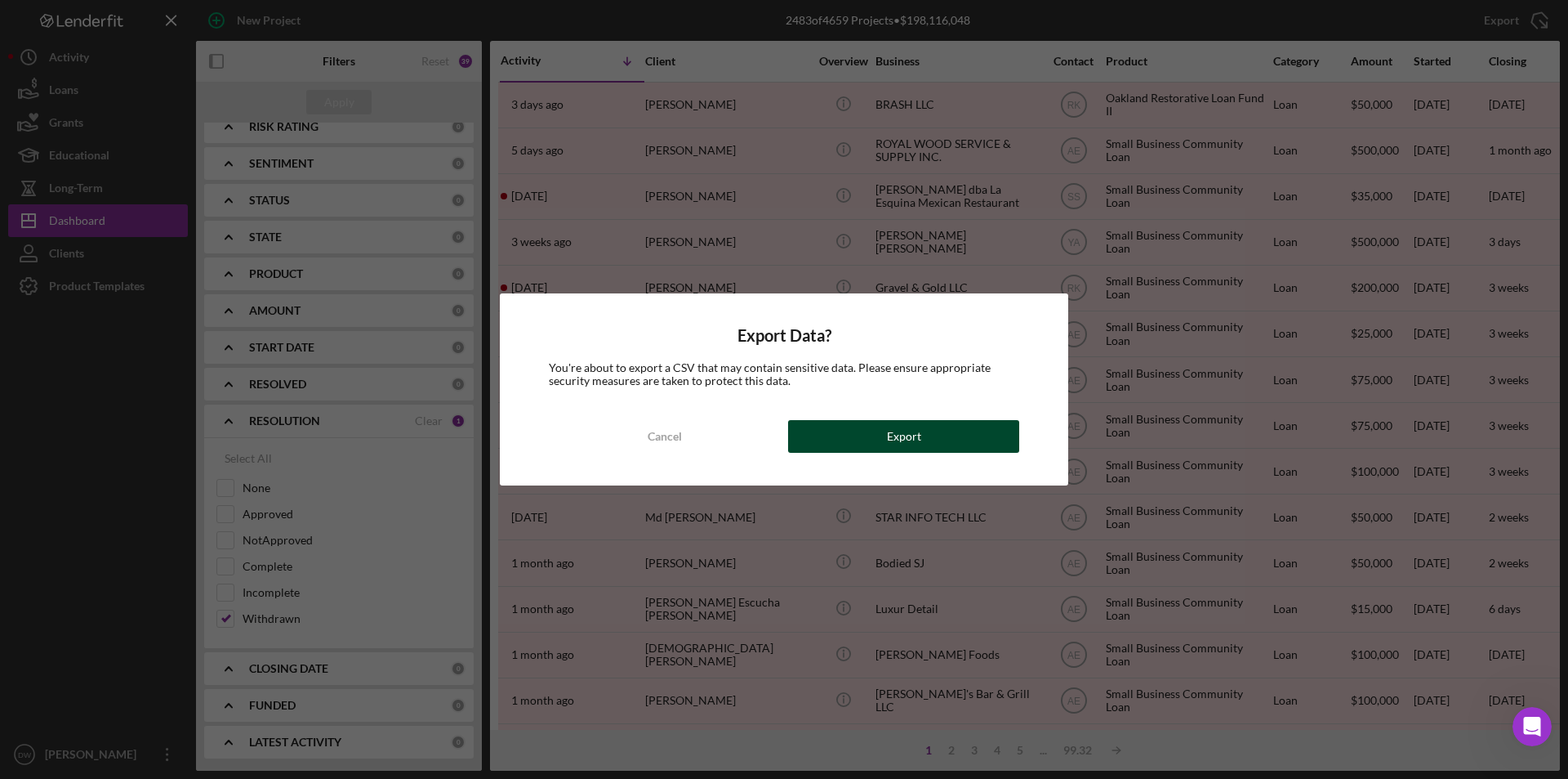
click at [899, 442] on div "Export" at bounding box center [904, 436] width 34 height 33
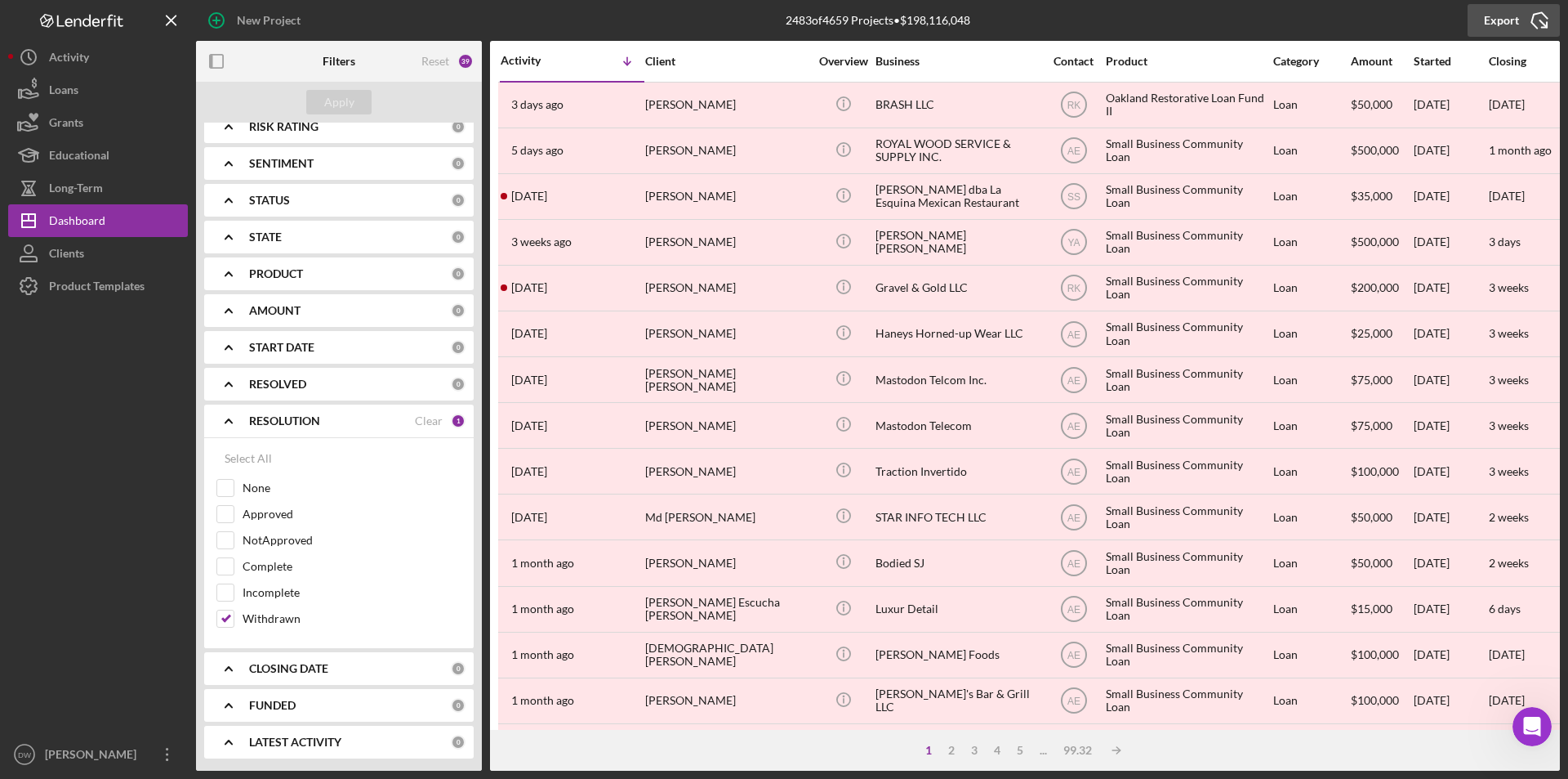
click at [1194, 15] on div "Export" at bounding box center [1502, 20] width 35 height 33
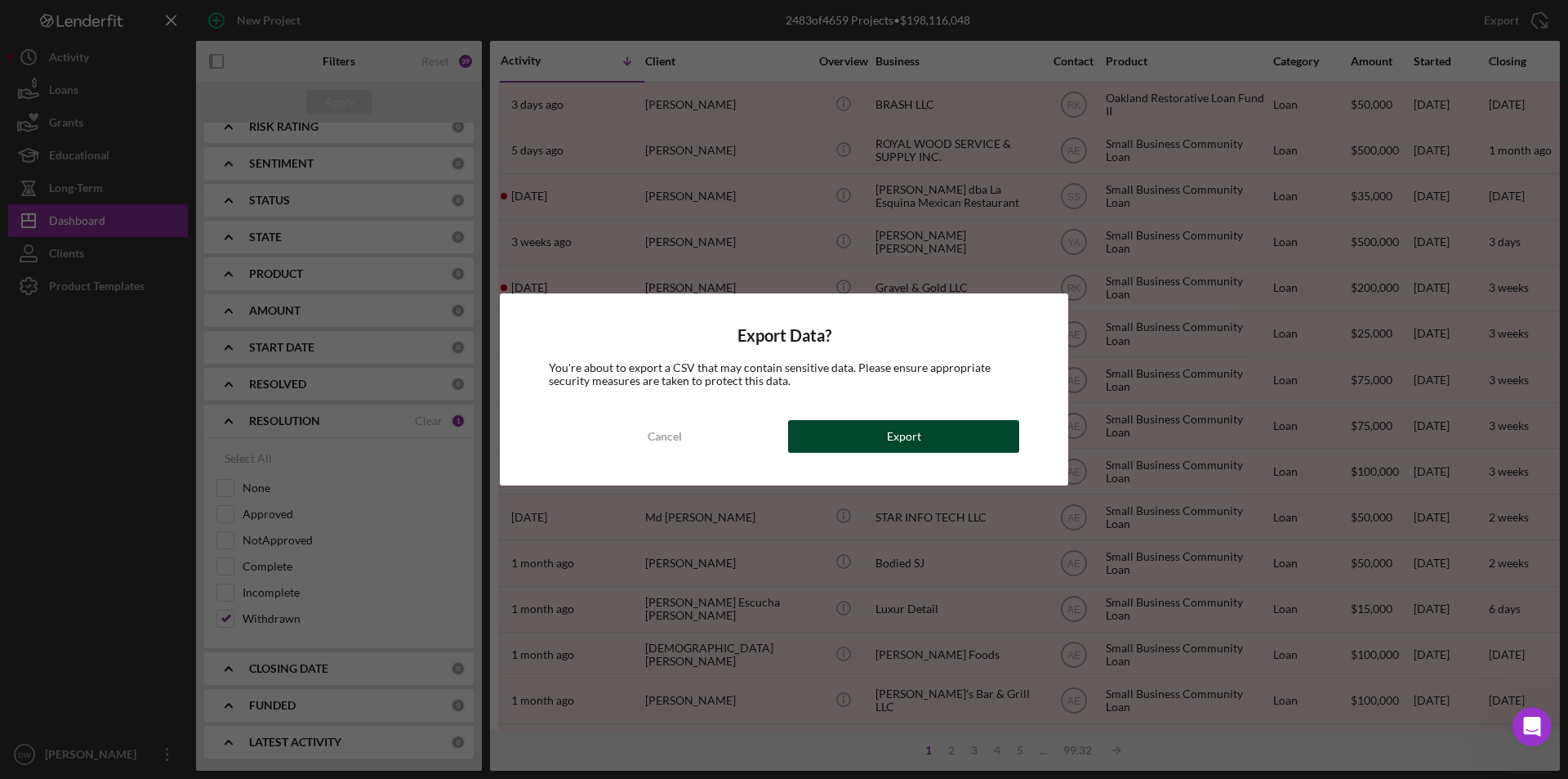
click at [896, 433] on div "Export" at bounding box center [904, 436] width 34 height 33
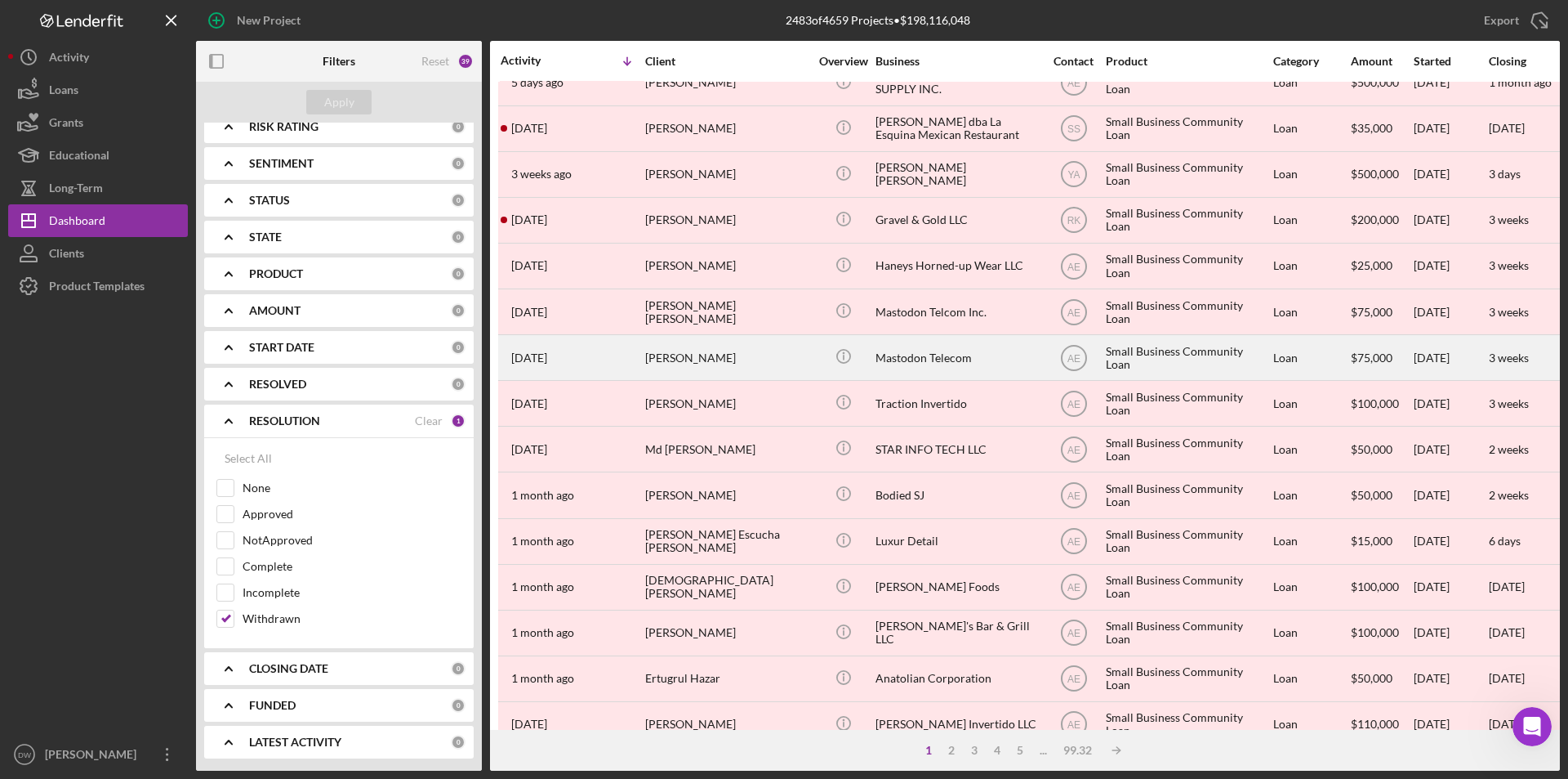
scroll to position [0, 0]
